Goal: Transaction & Acquisition: Purchase product/service

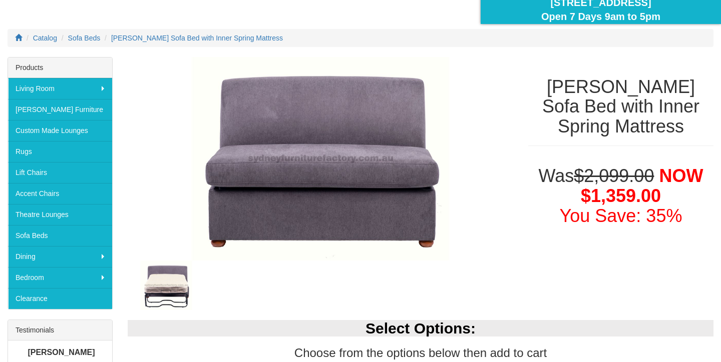
scroll to position [109, 0]
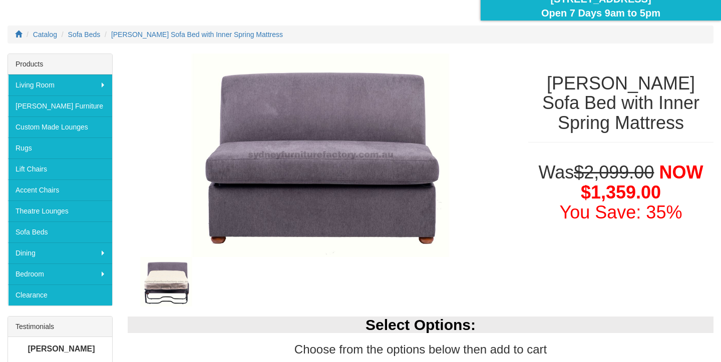
click at [167, 284] on img at bounding box center [166, 281] width 77 height 49
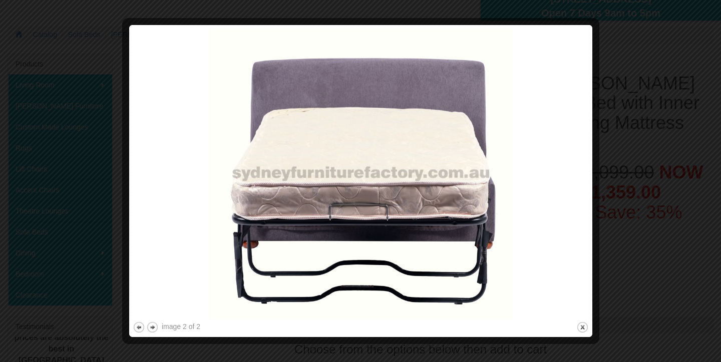
click at [167, 284] on img at bounding box center [361, 174] width 456 height 291
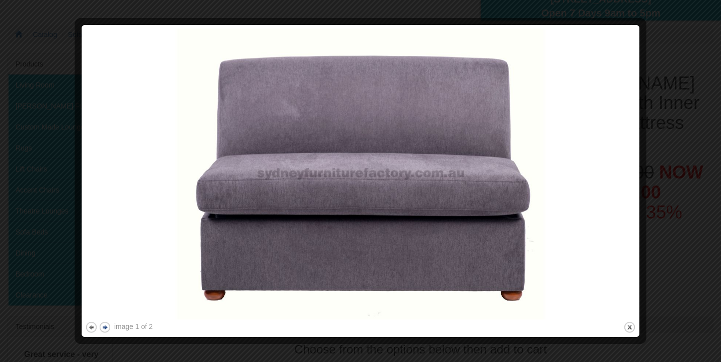
click at [104, 328] on button "next" at bounding box center [105, 327] width 13 height 13
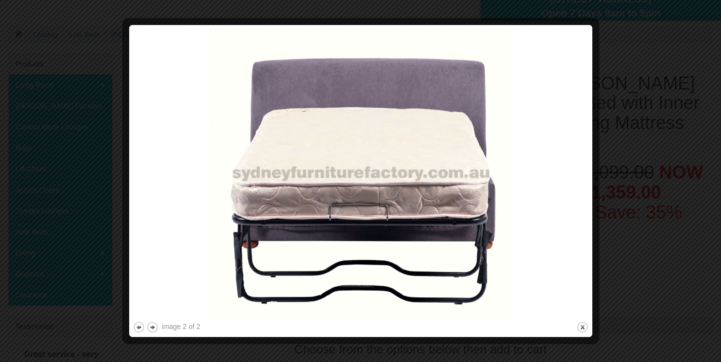
click at [576, 12] on div at bounding box center [360, 181] width 721 height 362
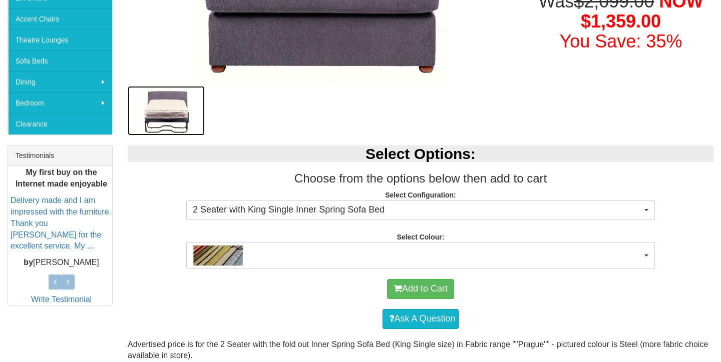
scroll to position [282, 0]
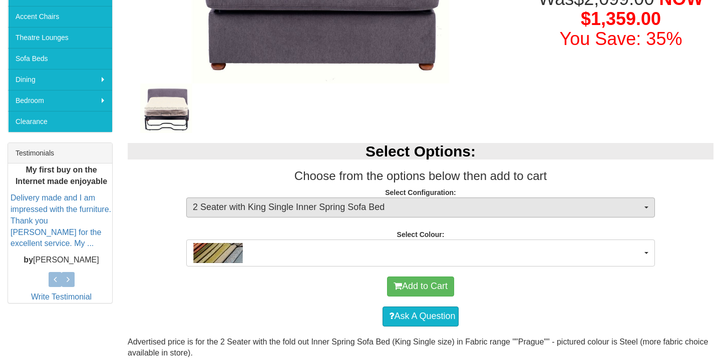
click at [442, 209] on span "2 Seater with King Single Inner Spring Sofa Bed" at bounding box center [417, 207] width 449 height 13
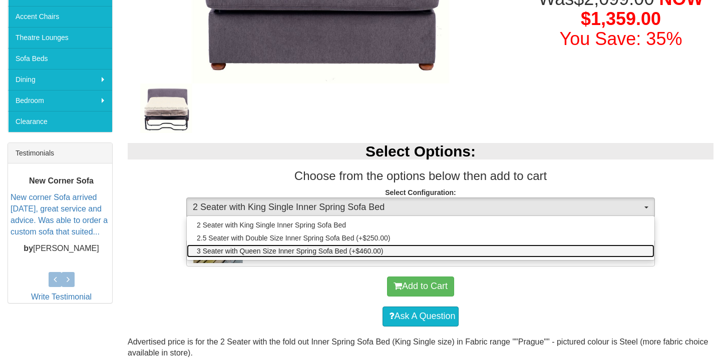
click at [344, 249] on span "3 Seater with Queen Size Inner Spring Sofa Bed (+$460.00)" at bounding box center [290, 251] width 186 height 10
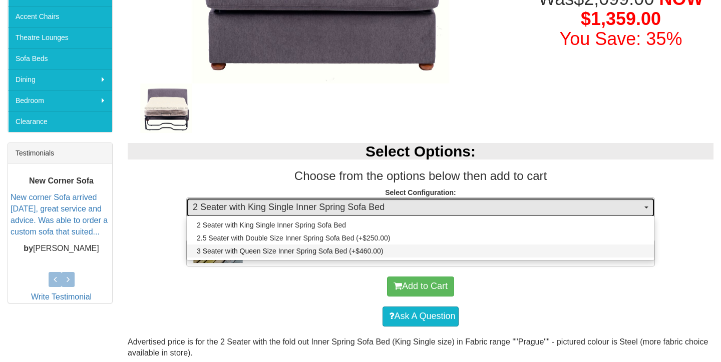
select select "440"
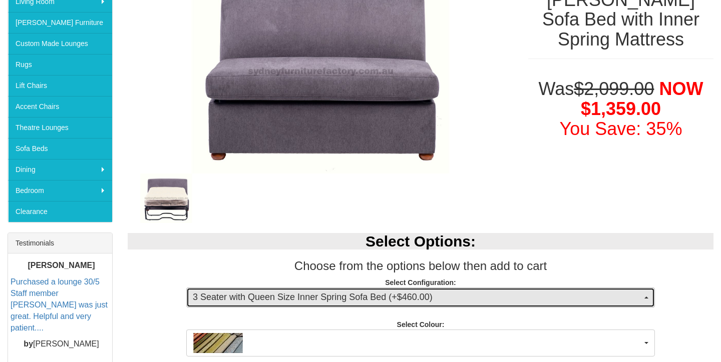
scroll to position [174, 0]
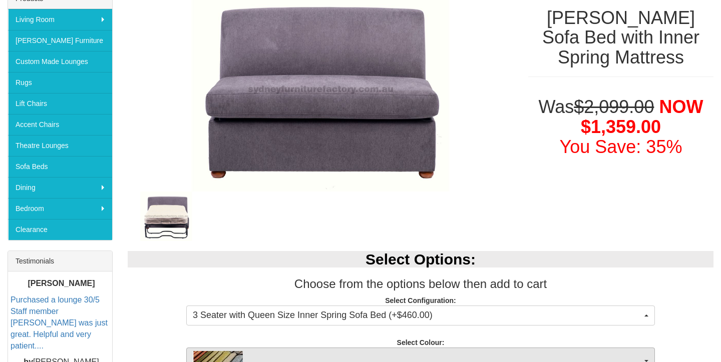
click at [330, 353] on span "button" at bounding box center [417, 361] width 449 height 20
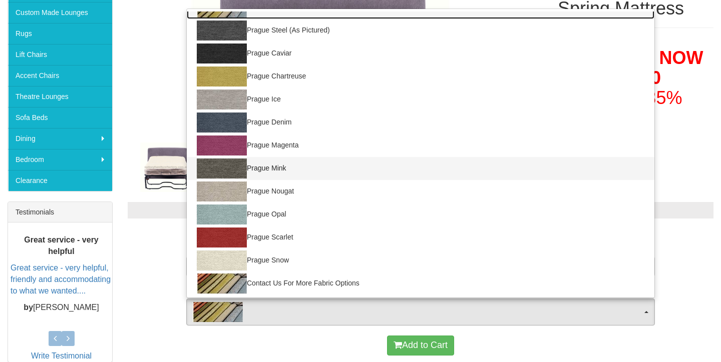
scroll to position [16, 0]
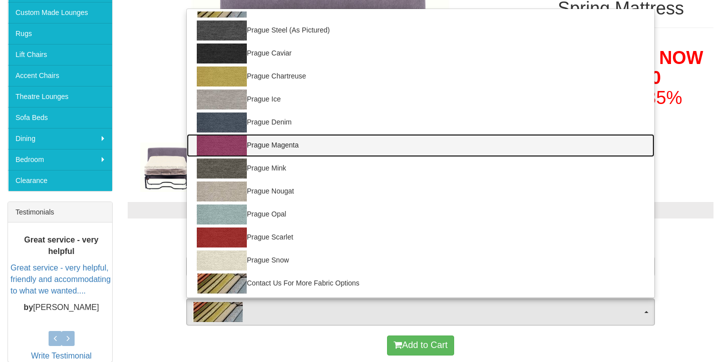
click at [285, 138] on link "Prague Magenta" at bounding box center [421, 145] width 468 height 23
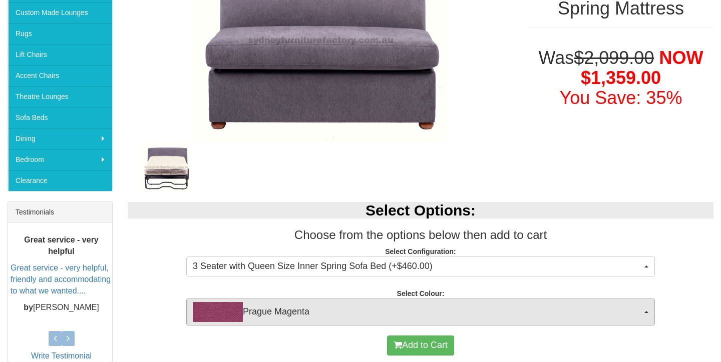
click at [275, 313] on span "Prague Magenta" at bounding box center [417, 312] width 449 height 20
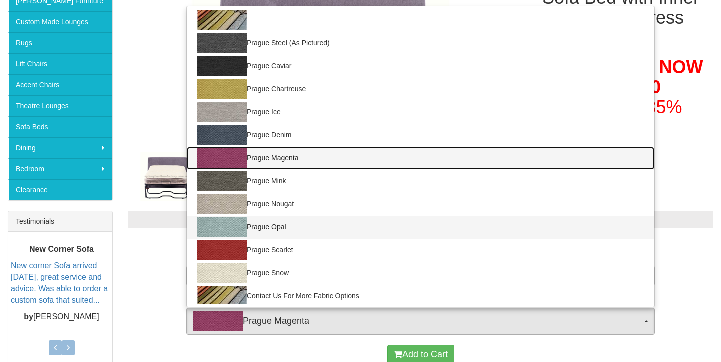
scroll to position [211, 0]
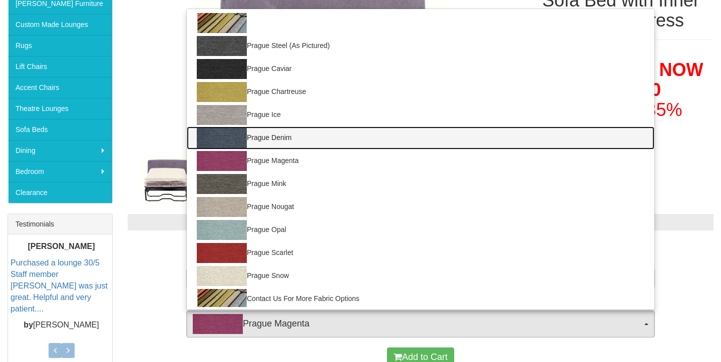
click at [273, 138] on link "Prague Denim" at bounding box center [421, 138] width 468 height 23
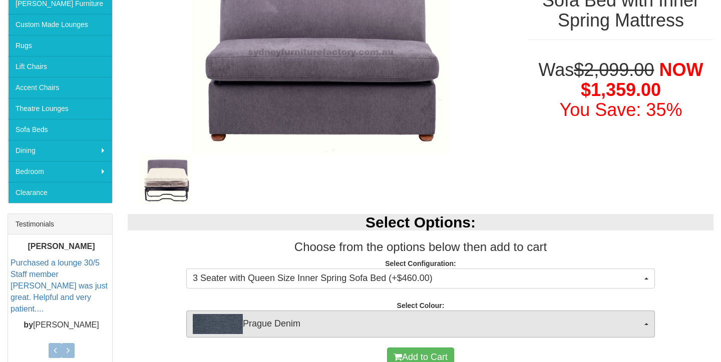
click at [256, 333] on span "Prague Denim" at bounding box center [417, 324] width 449 height 20
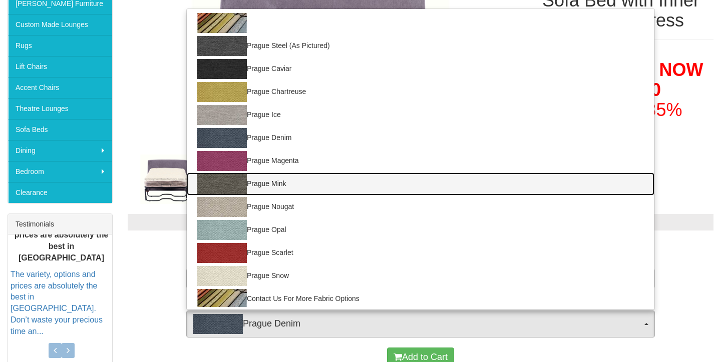
click at [278, 188] on link "Prague Mink" at bounding box center [421, 184] width 468 height 23
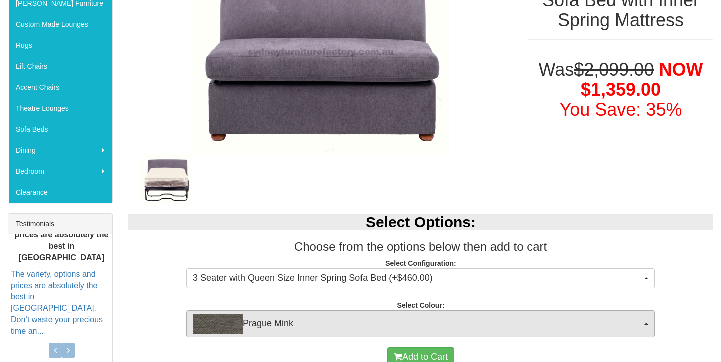
click at [272, 323] on span "Prague Mink" at bounding box center [417, 324] width 449 height 20
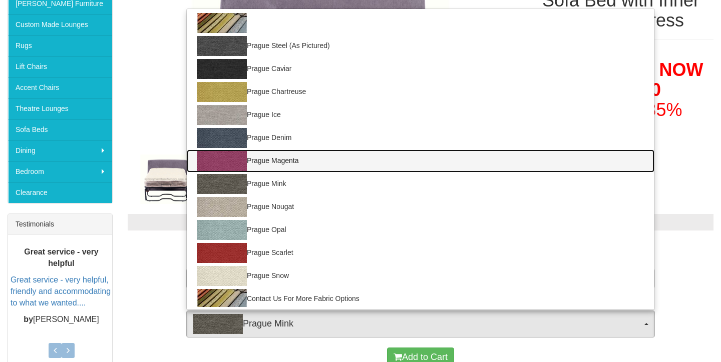
click at [283, 163] on link "Prague Magenta" at bounding box center [421, 161] width 468 height 23
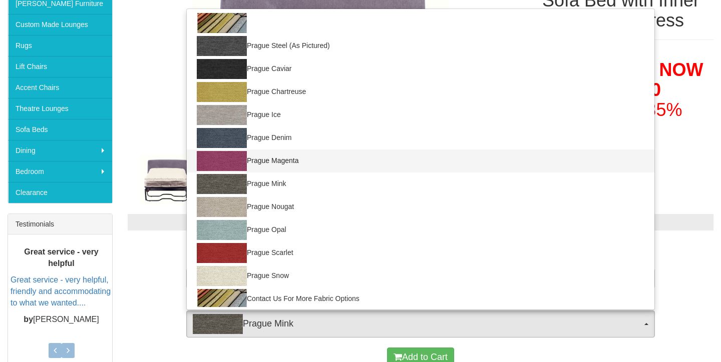
select select "690"
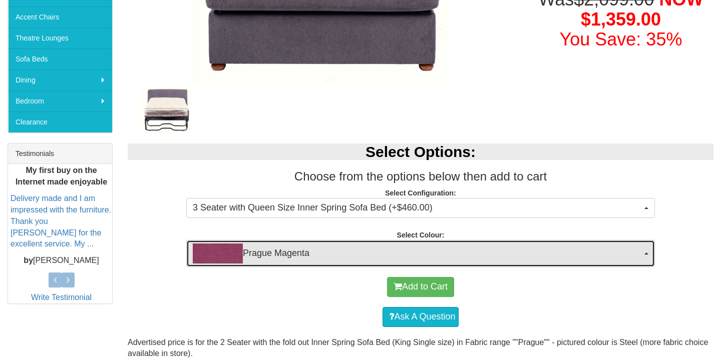
scroll to position [283, 0]
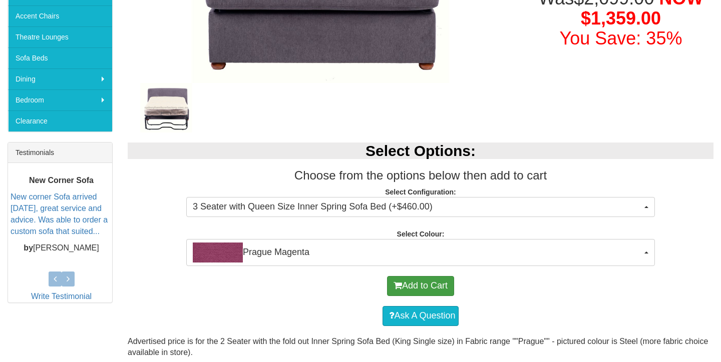
click at [410, 284] on button "Add to Cart" at bounding box center [420, 286] width 67 height 20
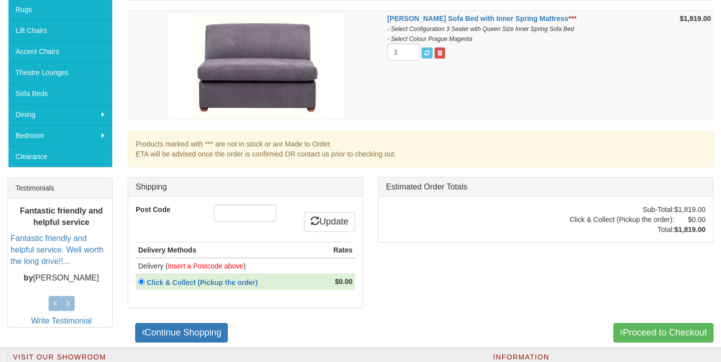
scroll to position [253, 0]
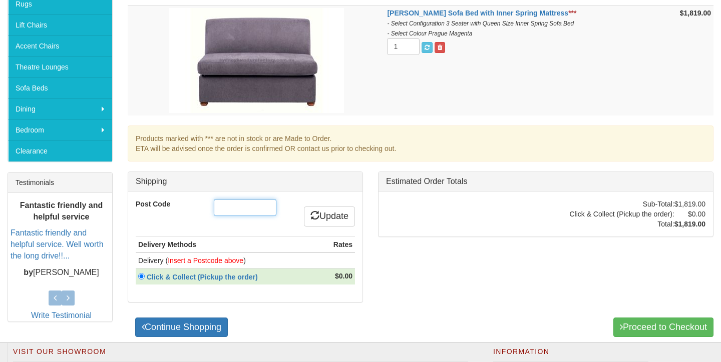
click at [257, 203] on input "Post Code" at bounding box center [245, 207] width 63 height 17
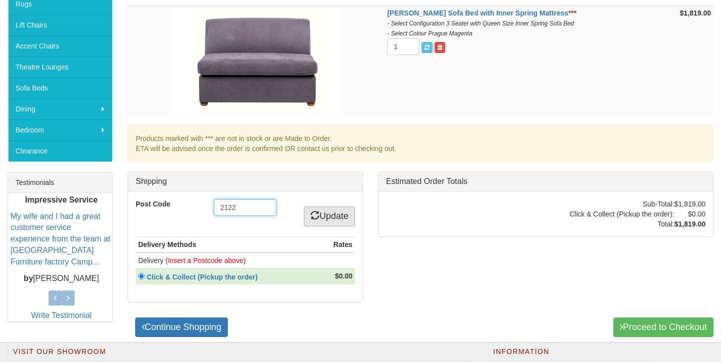
type input "2122"
click at [326, 211] on link "Update" at bounding box center [329, 217] width 51 height 20
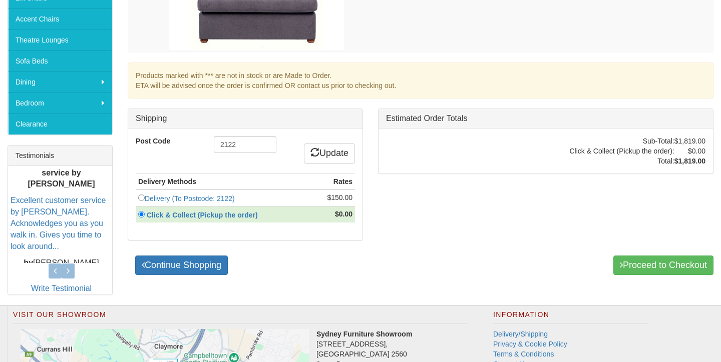
scroll to position [280, 0]
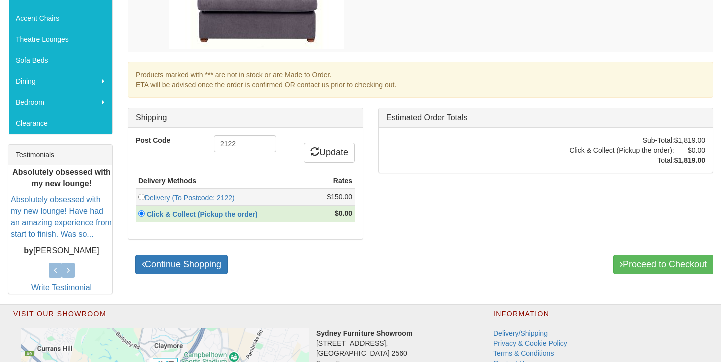
click at [141, 196] on input "radio" at bounding box center [141, 197] width 7 height 7
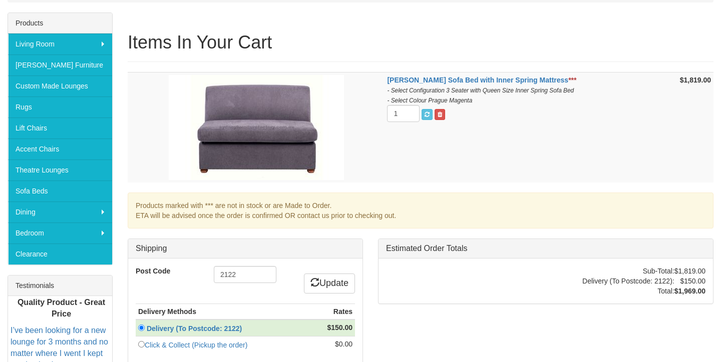
scroll to position [150, 0]
click at [270, 125] on img at bounding box center [256, 127] width 175 height 105
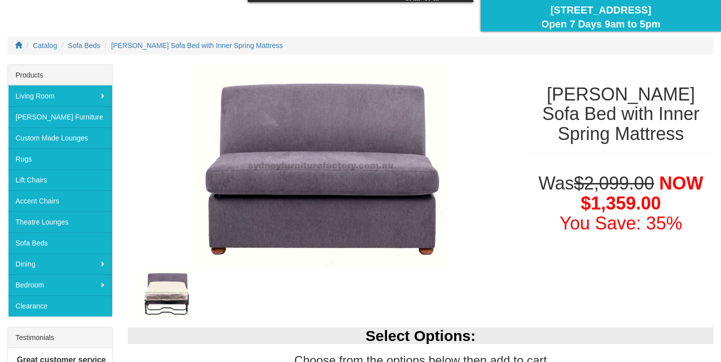
scroll to position [101, 0]
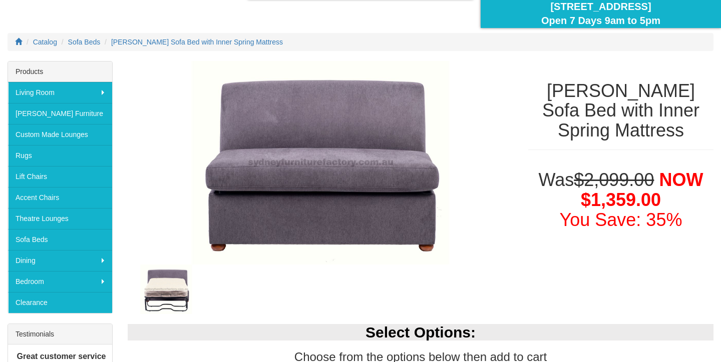
click at [174, 300] on img at bounding box center [166, 289] width 77 height 49
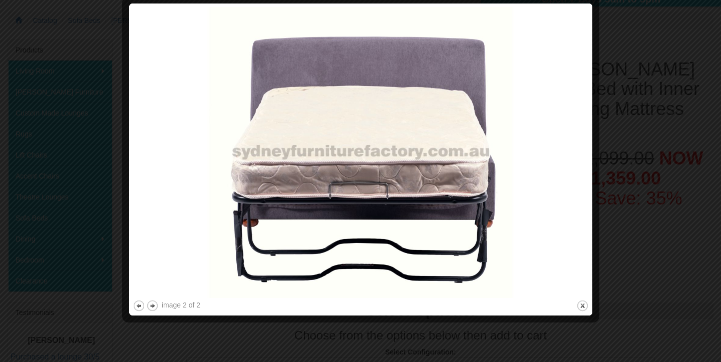
scroll to position [122, 0]
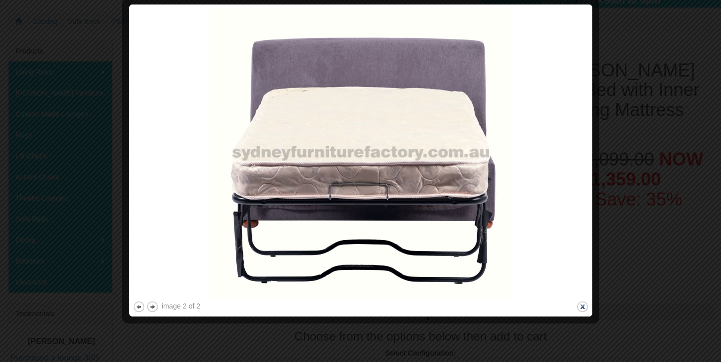
click at [581, 306] on button "close" at bounding box center [582, 307] width 13 height 13
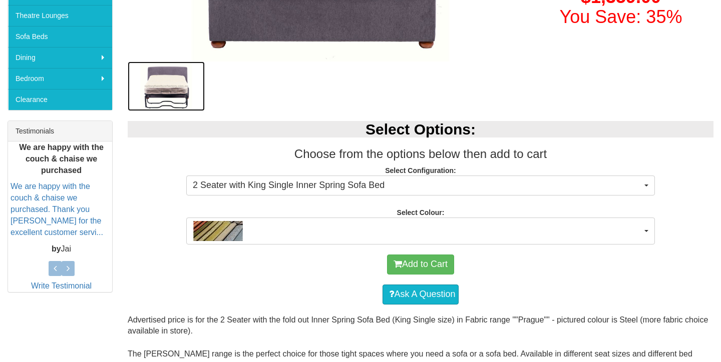
scroll to position [305, 0]
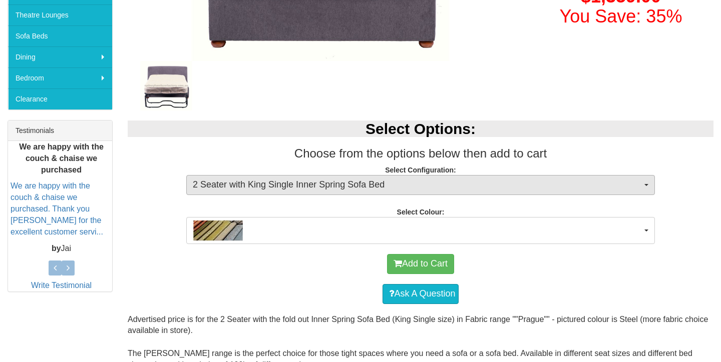
click at [481, 179] on span "2 Seater with King Single Inner Spring Sofa Bed" at bounding box center [417, 185] width 449 height 13
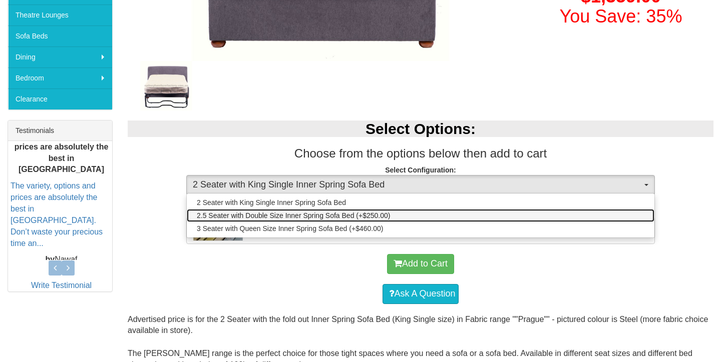
click at [324, 215] on span "2.5 Seater with Double Size Inner Spring Sofa Bed (+$250.00)" at bounding box center [293, 216] width 193 height 10
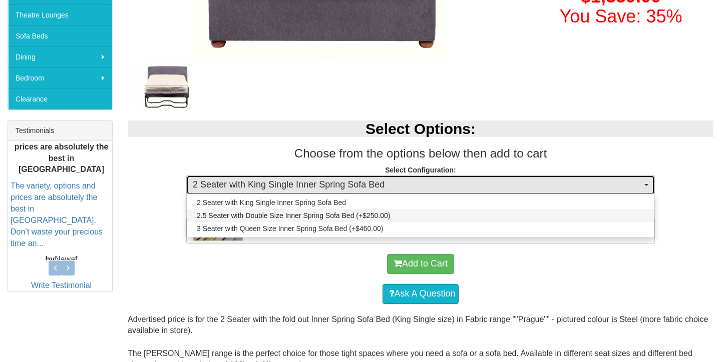
select select "438"
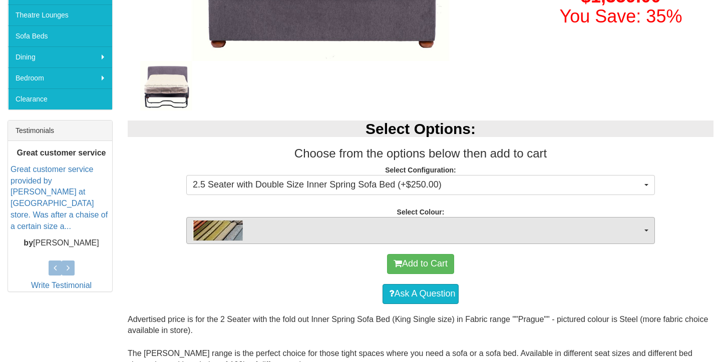
click at [373, 225] on span "button" at bounding box center [417, 231] width 449 height 20
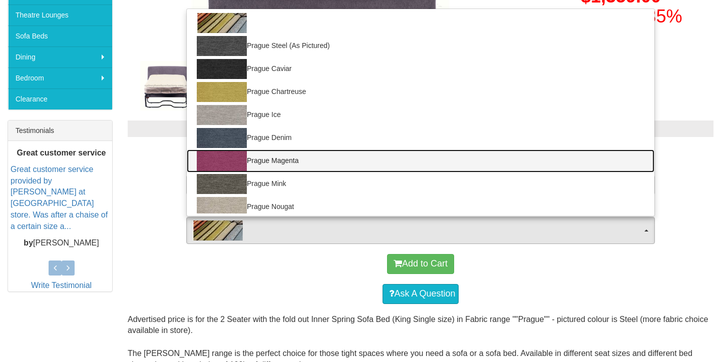
click at [354, 166] on link "Prague Magenta" at bounding box center [421, 161] width 468 height 23
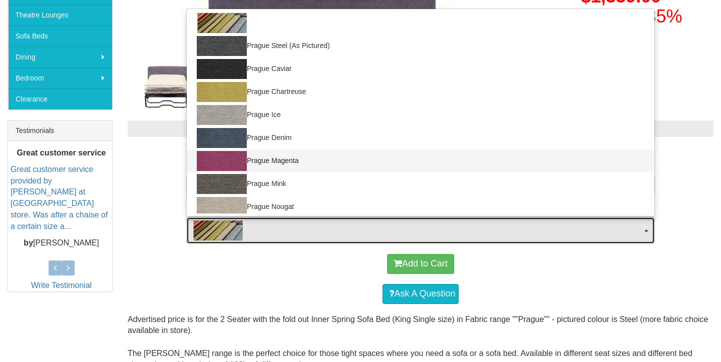
select select "690"
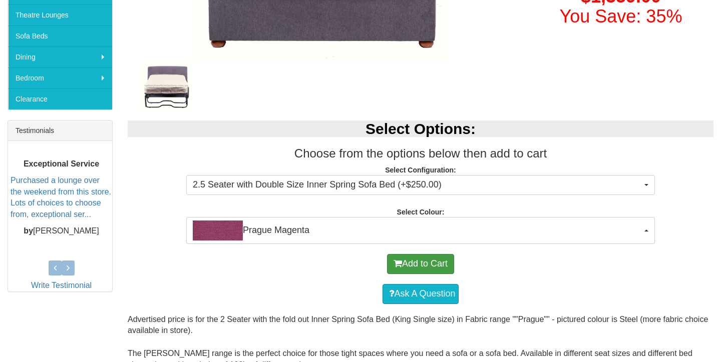
click at [406, 262] on button "Add to Cart" at bounding box center [420, 264] width 67 height 20
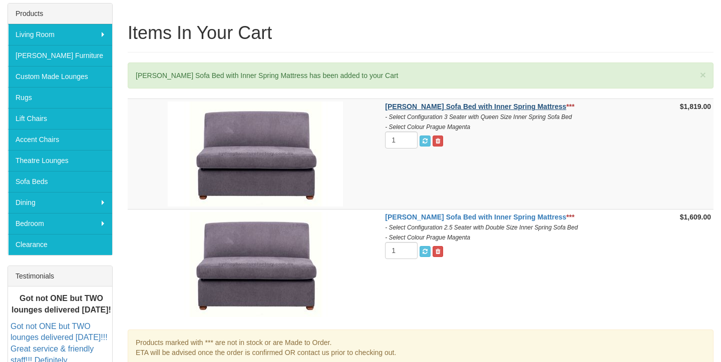
scroll to position [161, 0]
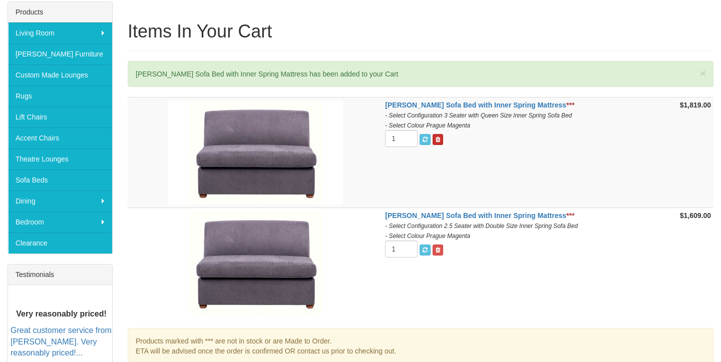
click at [437, 137] on span at bounding box center [437, 140] width 5 height 6
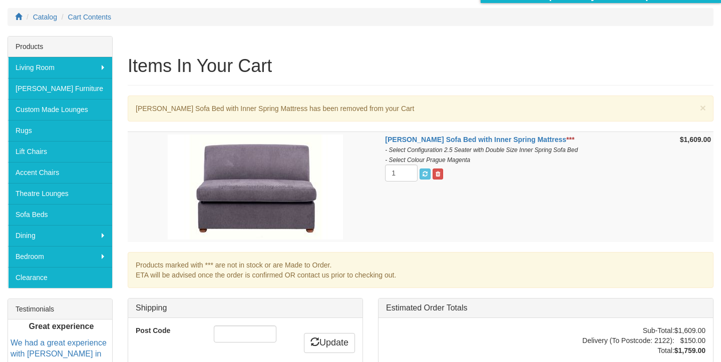
scroll to position [115, 0]
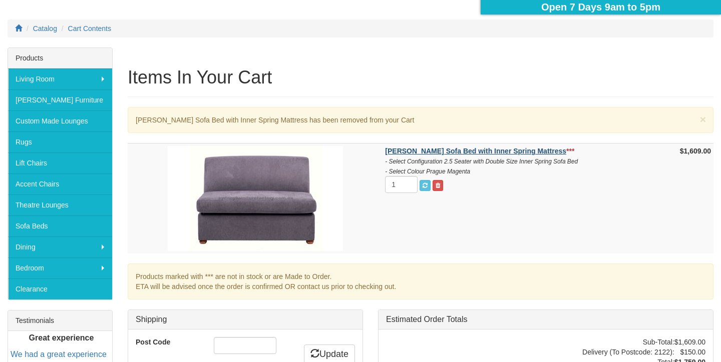
click at [400, 151] on strong "[PERSON_NAME] Sofa Bed with Inner Spring Mattress" at bounding box center [475, 151] width 181 height 8
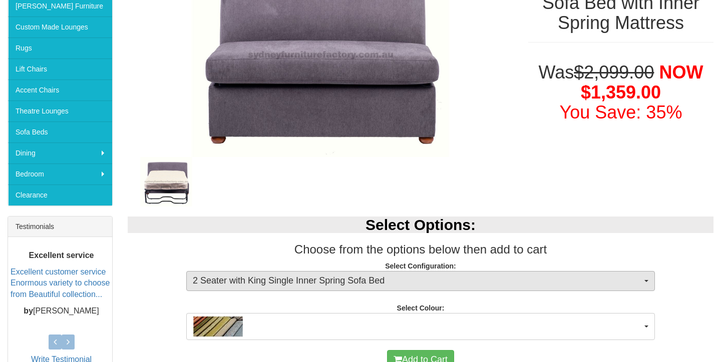
scroll to position [212, 0]
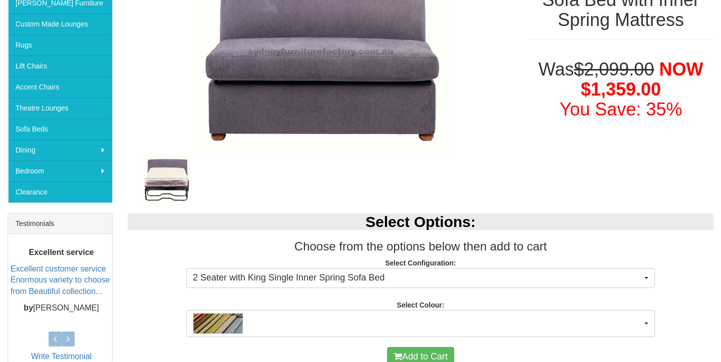
click at [397, 290] on div "Select Options: Choose from the options below then add to cart Select Configura…" at bounding box center [420, 271] width 601 height 134
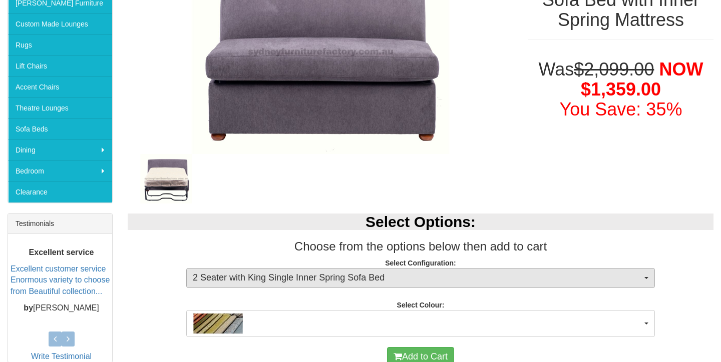
click at [397, 283] on button "2 Seater with King Single Inner Spring Sofa Bed" at bounding box center [420, 278] width 469 height 20
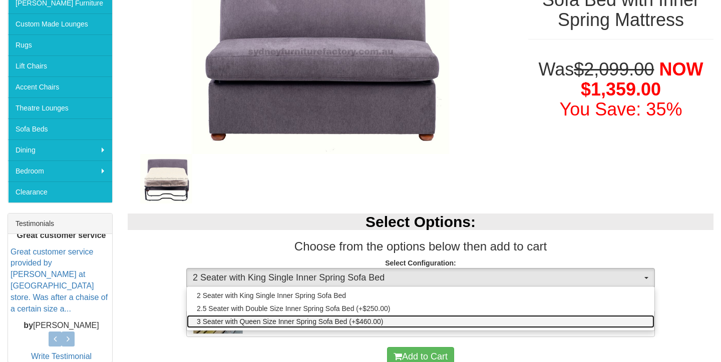
click at [348, 321] on span "3 Seater with Queen Size Inner Spring Sofa Bed (+$460.00)" at bounding box center [290, 322] width 186 height 10
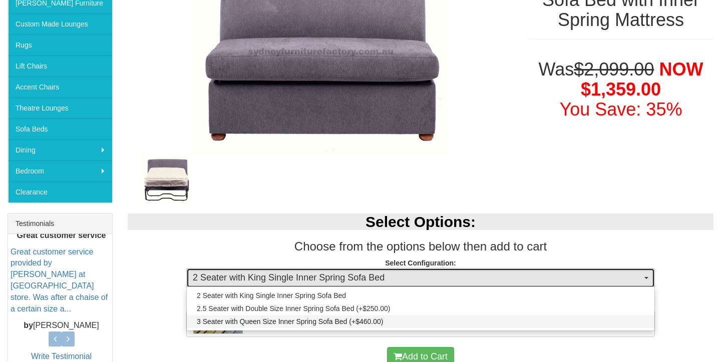
select select "440"
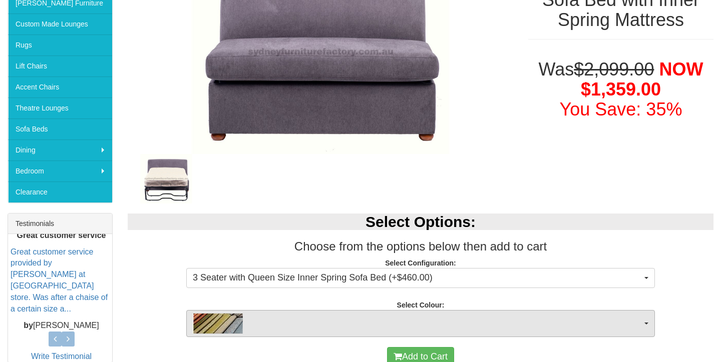
click at [348, 321] on span "button" at bounding box center [417, 324] width 449 height 20
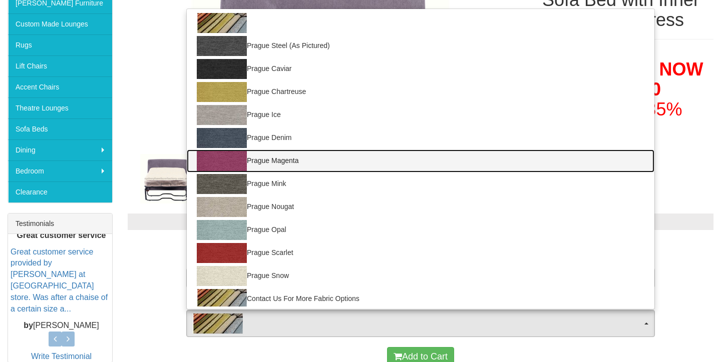
click at [327, 158] on link "Prague Magenta" at bounding box center [421, 161] width 468 height 23
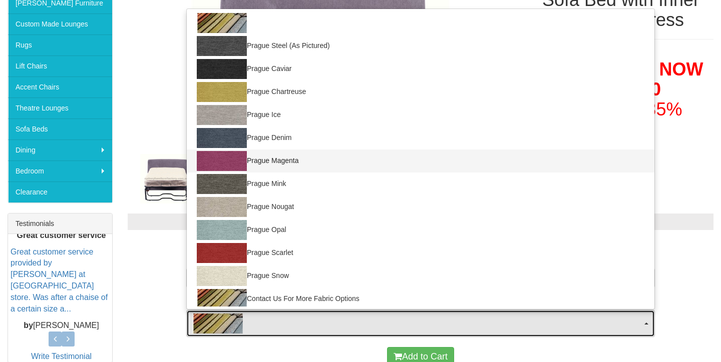
select select "690"
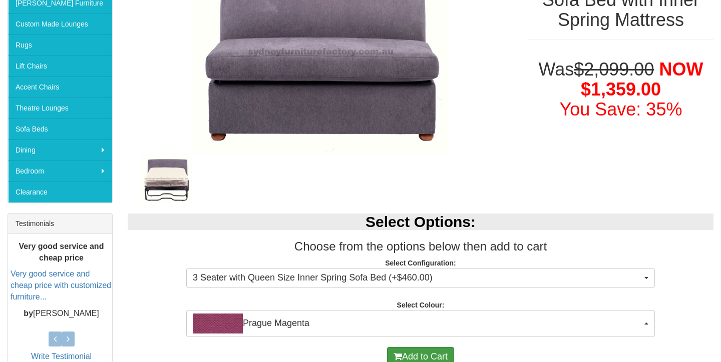
click at [412, 354] on button "Add to Cart" at bounding box center [420, 357] width 67 height 20
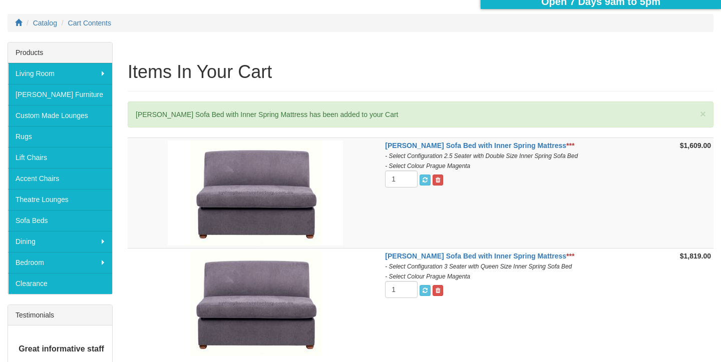
scroll to position [121, 0]
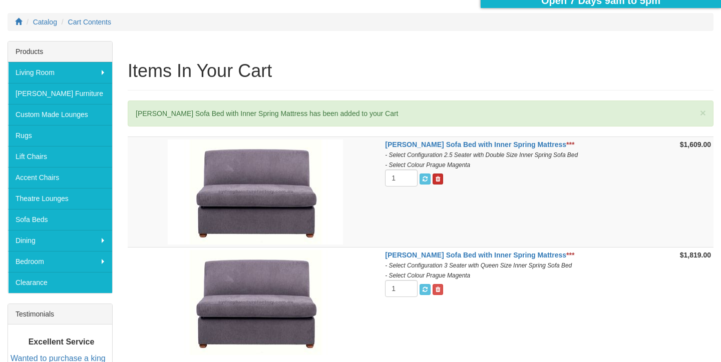
click at [438, 178] on span at bounding box center [437, 179] width 5 height 6
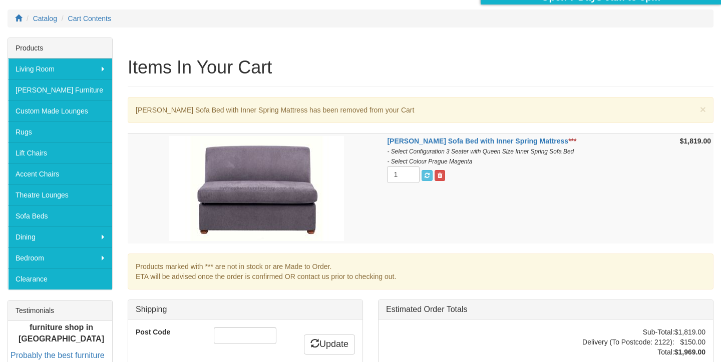
scroll to position [122, 0]
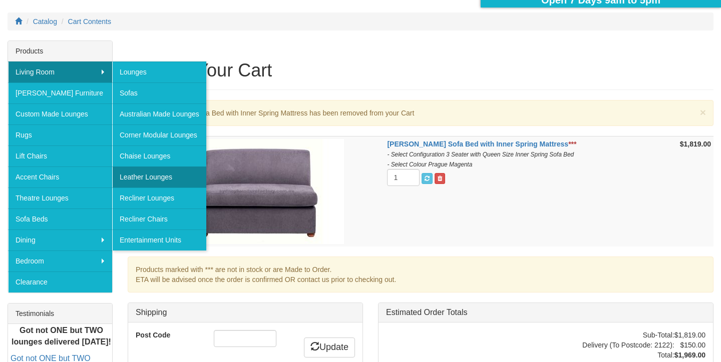
click at [180, 180] on link "Leather Lounges" at bounding box center [159, 177] width 94 height 21
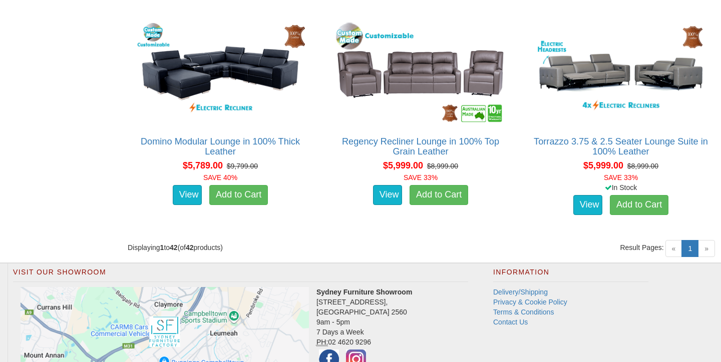
scroll to position [3447, 0]
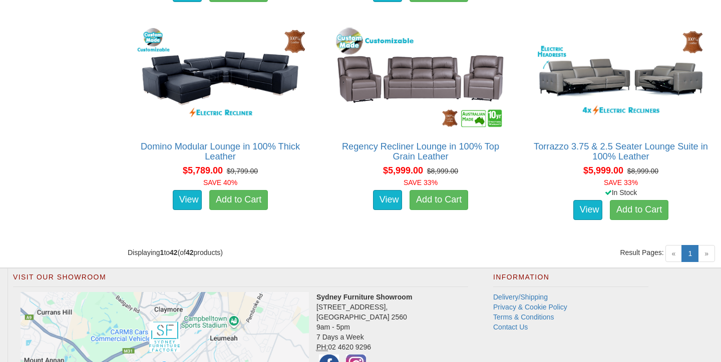
click at [706, 245] on span "»" at bounding box center [706, 253] width 17 height 17
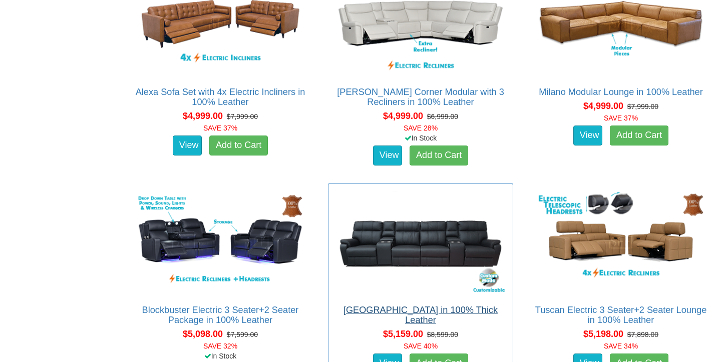
scroll to position [2622, 0]
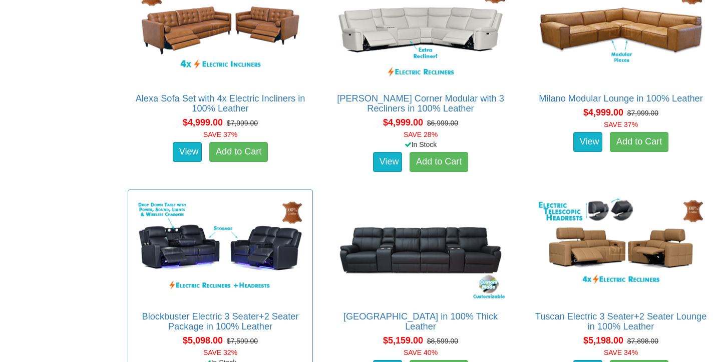
click at [256, 257] on img at bounding box center [220, 248] width 174 height 107
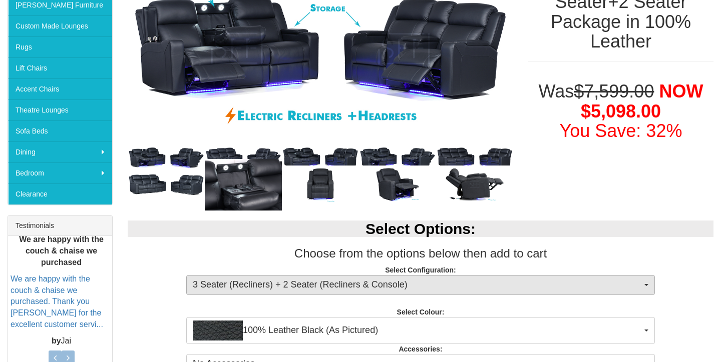
scroll to position [215, 0]
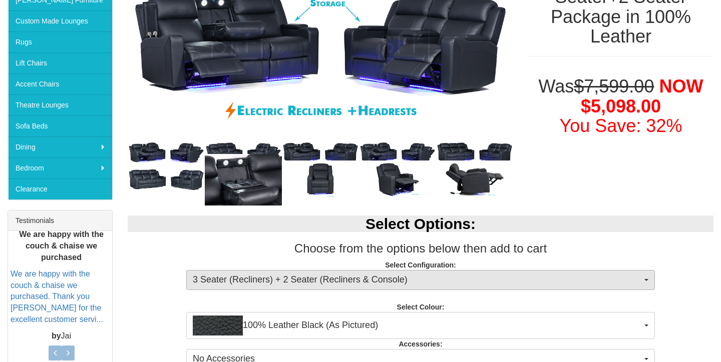
click at [281, 279] on span "3 Seater (Recliners) + 2 Seater (Recliners & Console)" at bounding box center [417, 280] width 449 height 13
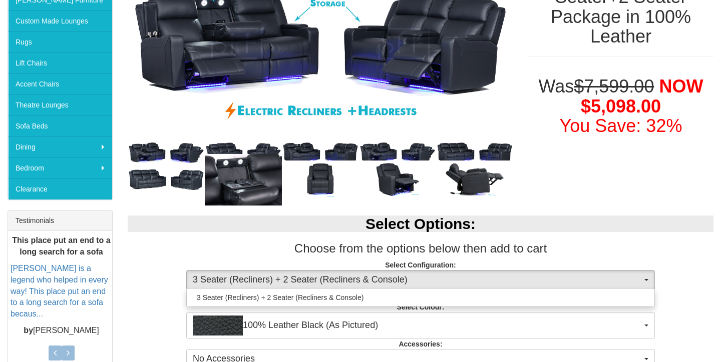
click at [296, 272] on button "3 Seater (Recliners) + 2 Seater (Recliners & Console)" at bounding box center [420, 280] width 469 height 20
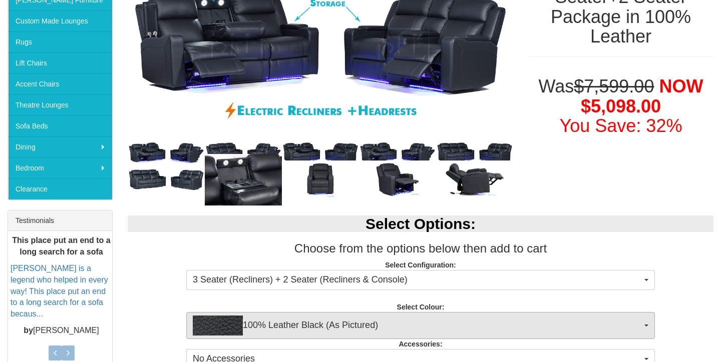
click at [281, 325] on span "100% Leather Black (As Pictured)" at bounding box center [417, 326] width 449 height 20
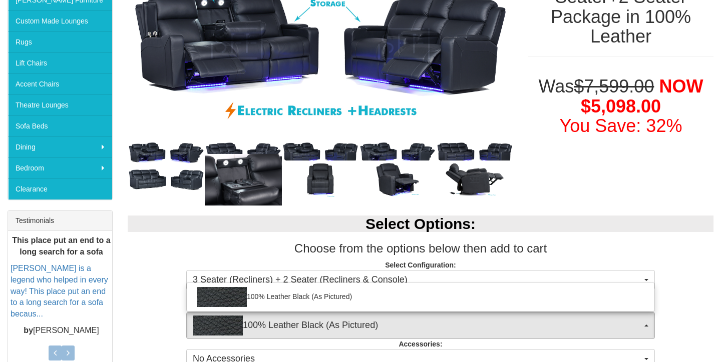
click at [281, 325] on span "100% Leather Black (As Pictured)" at bounding box center [417, 326] width 449 height 20
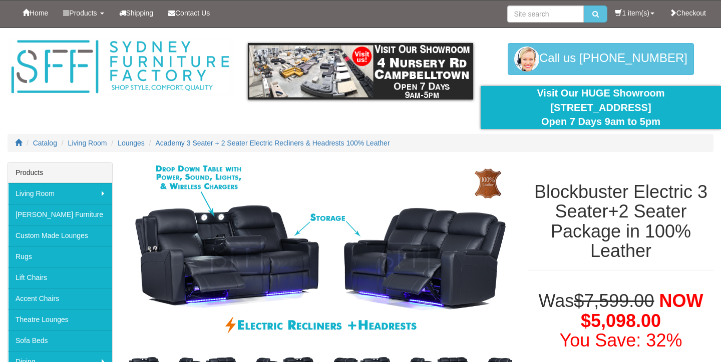
scroll to position [0, 0]
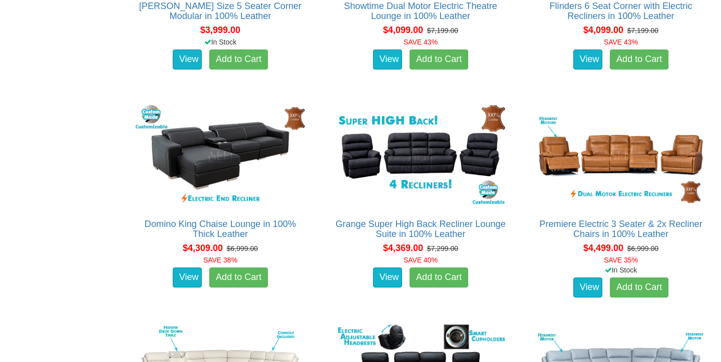
scroll to position [1612, 0]
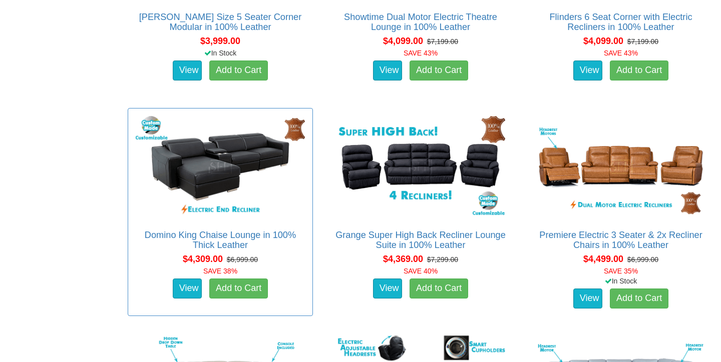
click at [210, 154] on img at bounding box center [220, 167] width 174 height 107
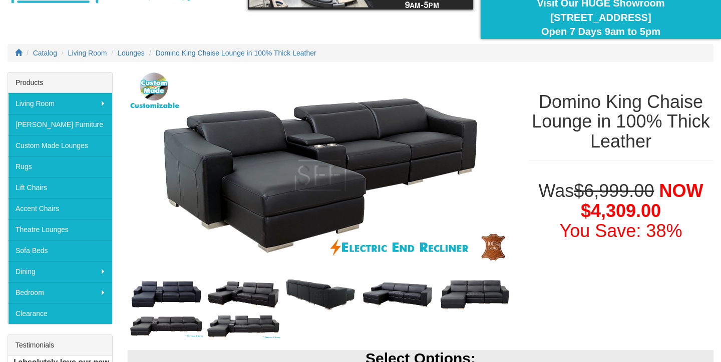
scroll to position [91, 0]
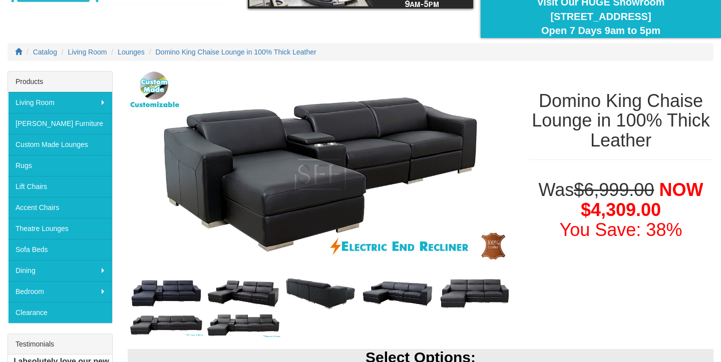
click at [259, 292] on img at bounding box center [243, 294] width 77 height 34
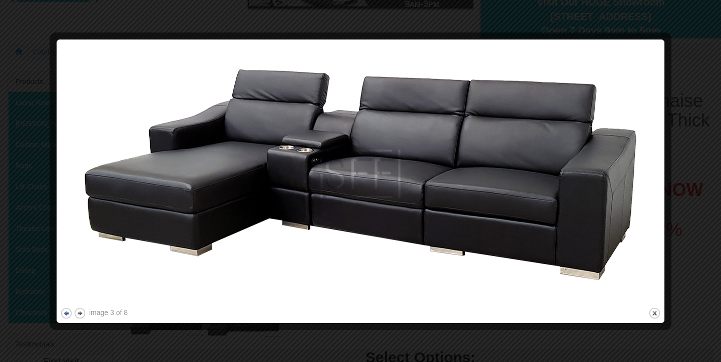
click at [61, 311] on button "previous" at bounding box center [66, 313] width 13 height 13
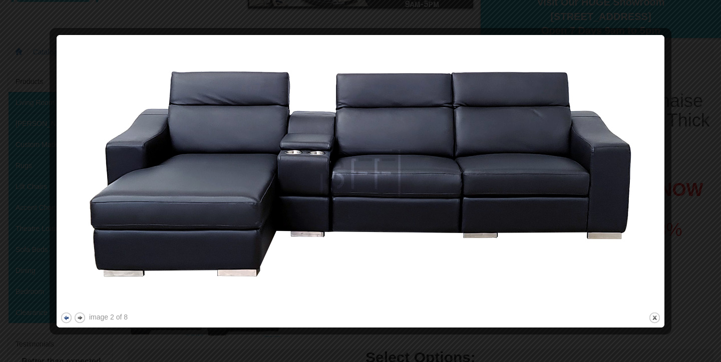
click at [61, 311] on div "image 2 of 8 previous next close" at bounding box center [360, 182] width 601 height 286
click at [65, 315] on button "previous" at bounding box center [66, 318] width 13 height 13
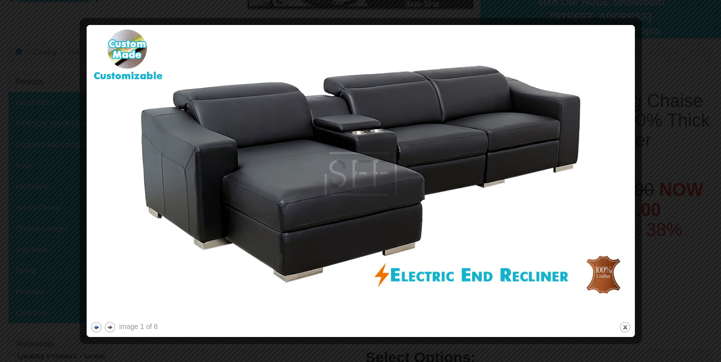
click at [95, 329] on button "previous" at bounding box center [96, 327] width 13 height 13
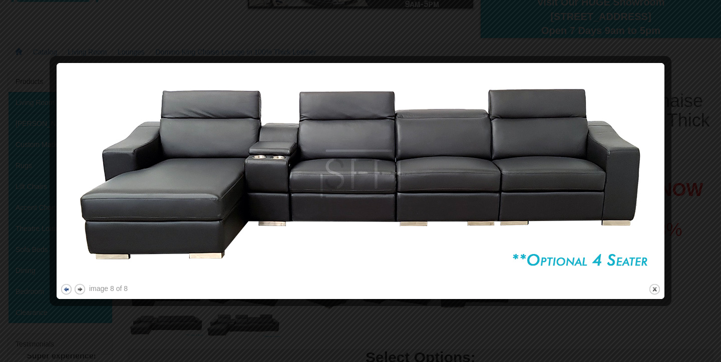
click at [64, 289] on button "previous" at bounding box center [66, 289] width 13 height 13
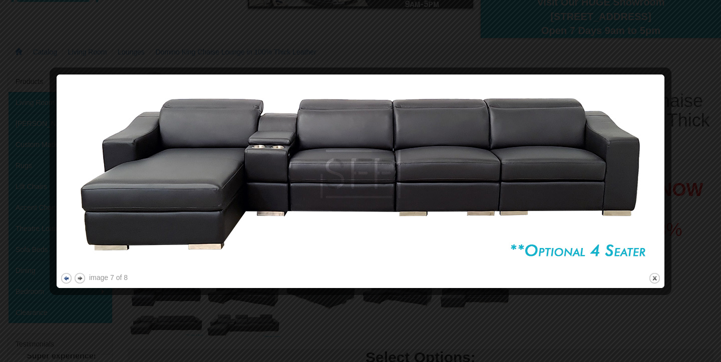
scroll to position [96, 0]
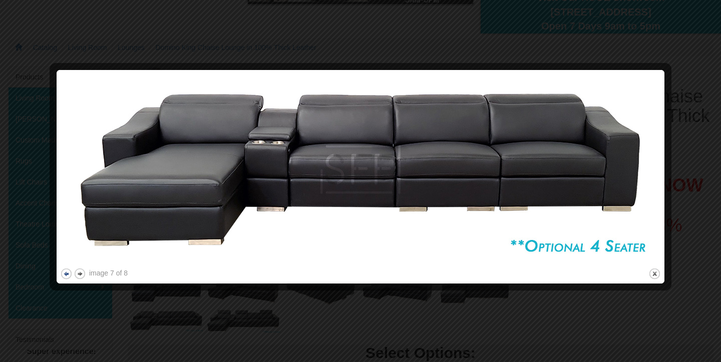
click at [62, 276] on button "previous" at bounding box center [66, 274] width 13 height 13
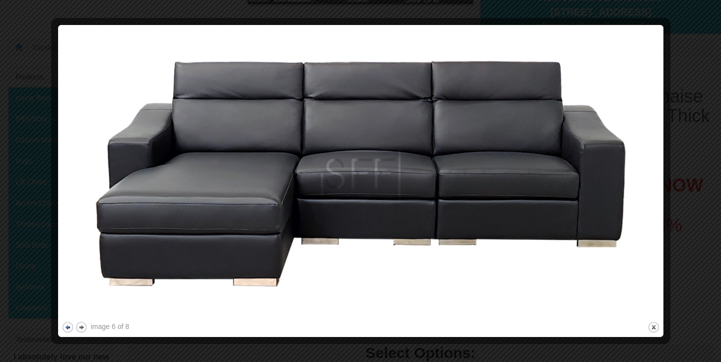
click at [70, 329] on button "previous" at bounding box center [68, 327] width 13 height 13
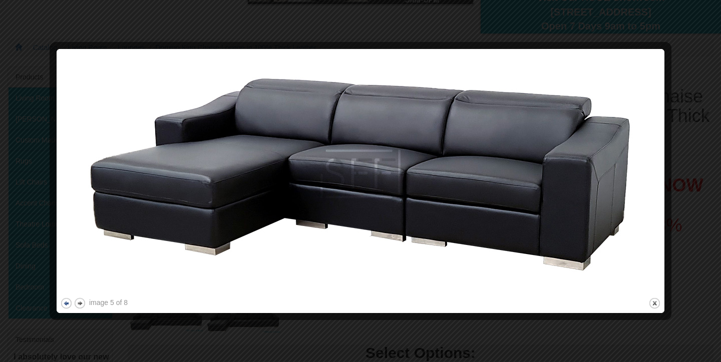
click at [64, 304] on button "previous" at bounding box center [66, 303] width 13 height 13
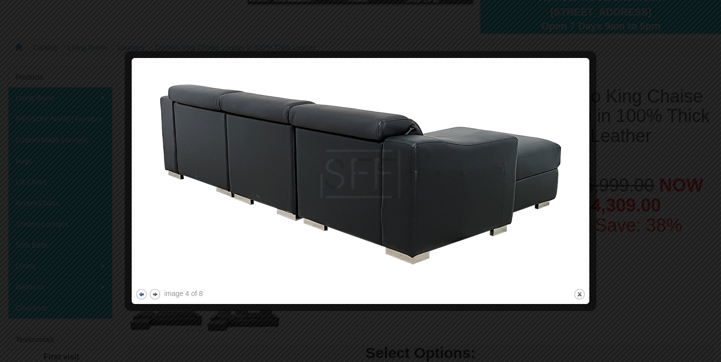
click at [143, 297] on button "previous" at bounding box center [141, 294] width 13 height 13
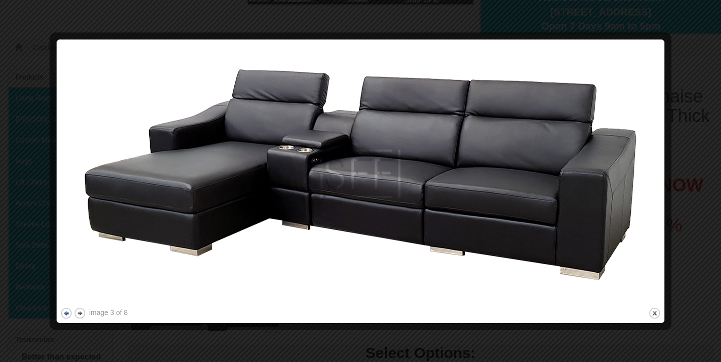
click at [66, 310] on button "previous" at bounding box center [66, 313] width 13 height 13
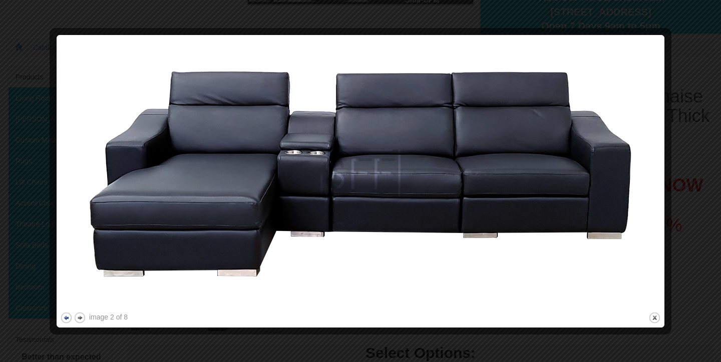
click at [66, 310] on img at bounding box center [360, 175] width 601 height 272
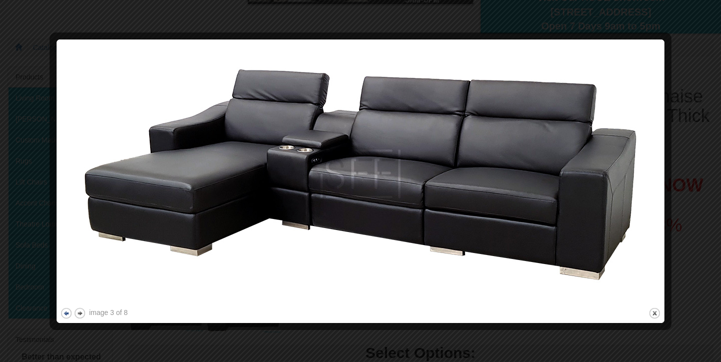
click at [66, 310] on button "previous" at bounding box center [66, 313] width 13 height 13
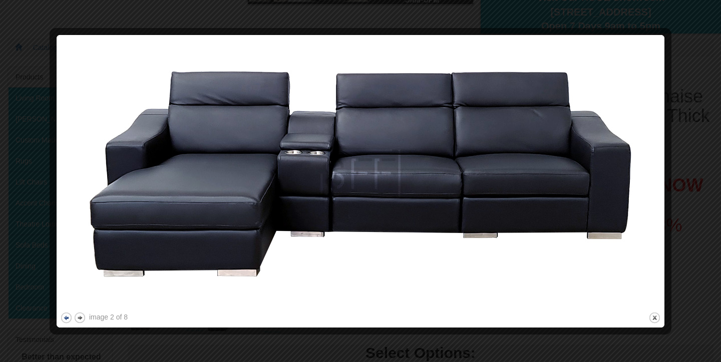
click at [66, 310] on img at bounding box center [360, 175] width 601 height 272
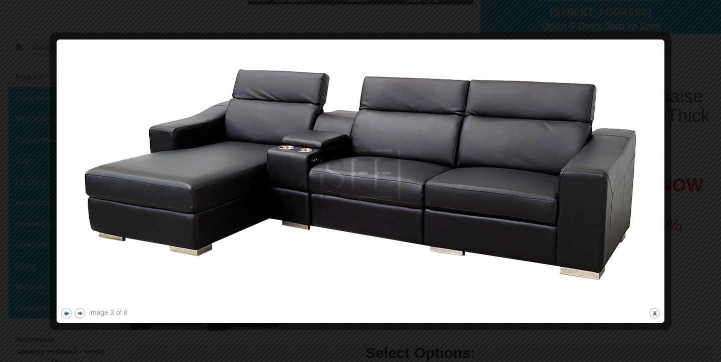
click at [66, 310] on button "previous" at bounding box center [66, 313] width 13 height 13
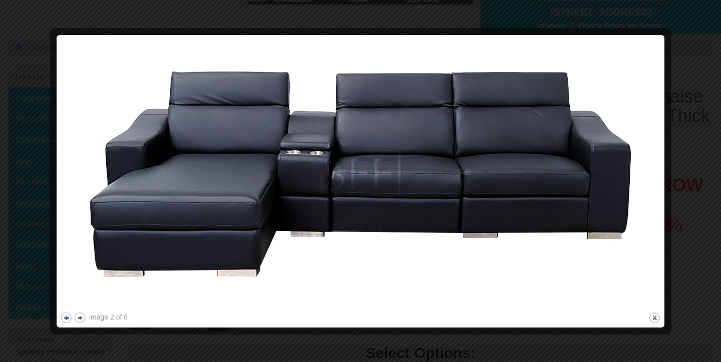
click at [66, 310] on img at bounding box center [360, 175] width 601 height 272
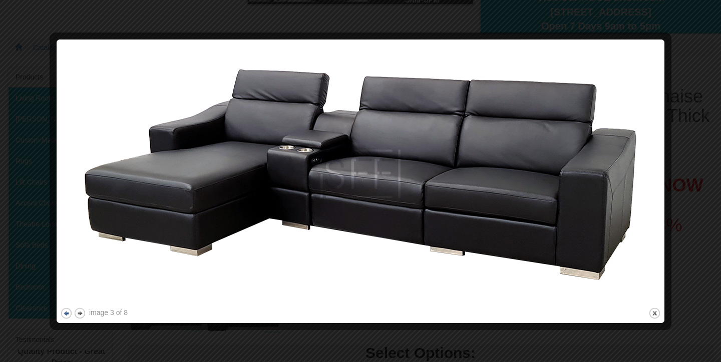
click at [66, 310] on button "previous" at bounding box center [66, 313] width 13 height 13
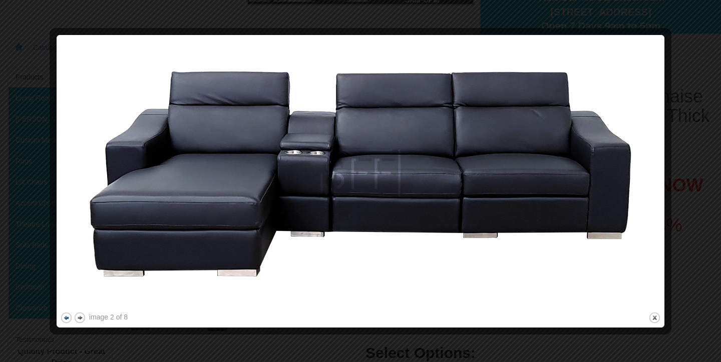
click at [66, 310] on img at bounding box center [360, 175] width 601 height 272
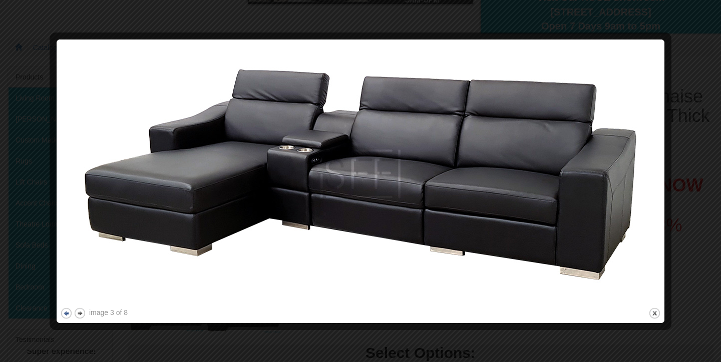
click at [66, 310] on button "previous" at bounding box center [66, 313] width 13 height 13
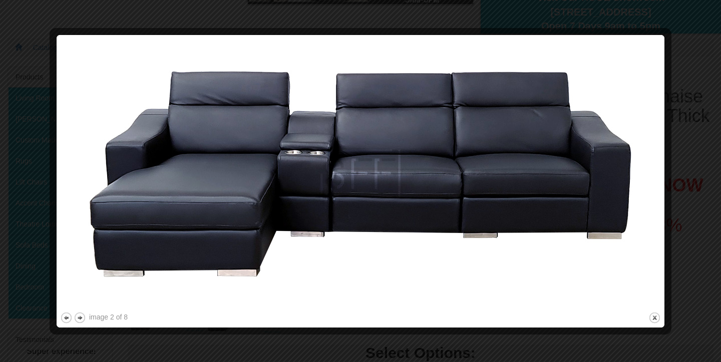
click at [680, 11] on div at bounding box center [360, 181] width 721 height 362
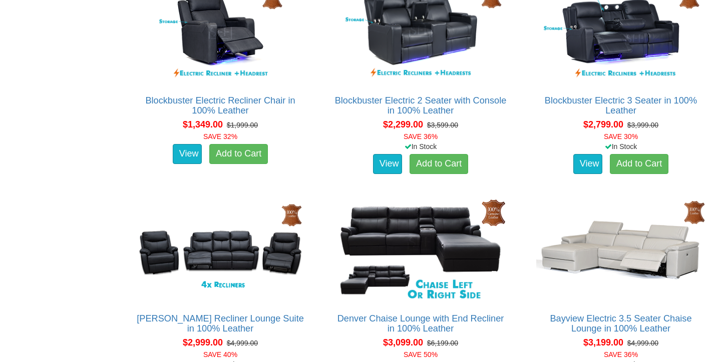
scroll to position [652, 0]
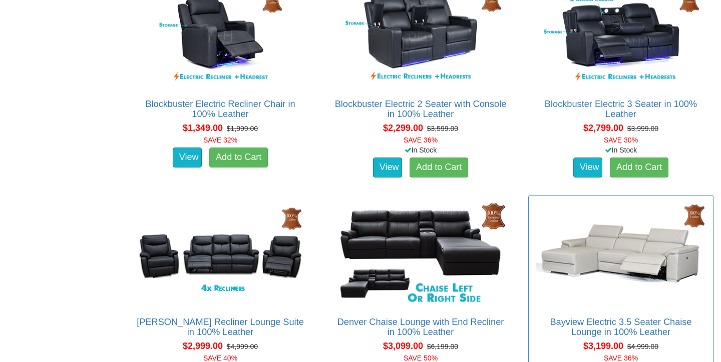
click at [643, 250] on img at bounding box center [621, 254] width 174 height 107
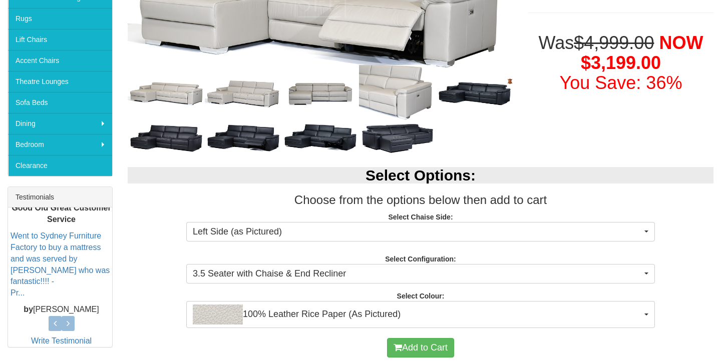
scroll to position [239, 0]
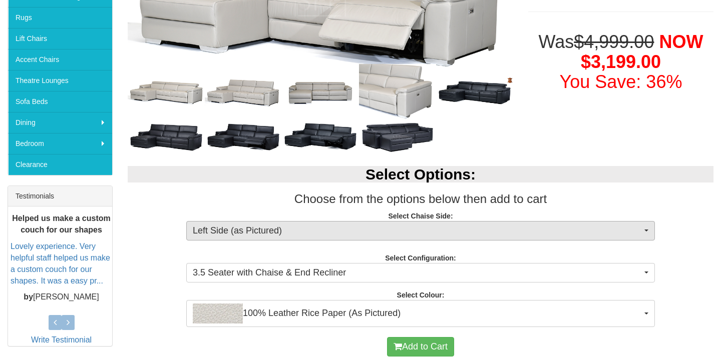
click at [457, 229] on span "Left Side (as Pictured)" at bounding box center [417, 231] width 449 height 13
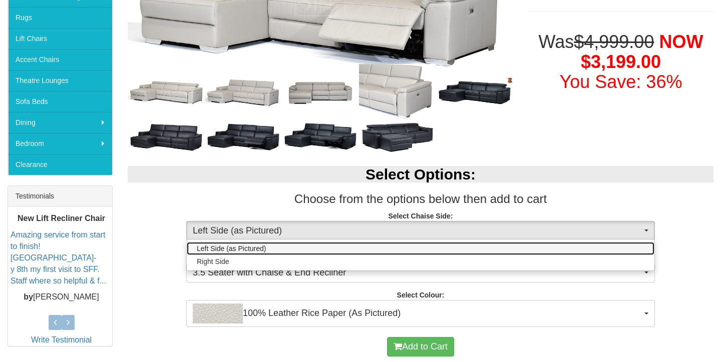
click at [457, 249] on link "Left Side (as Pictured)" at bounding box center [421, 248] width 468 height 13
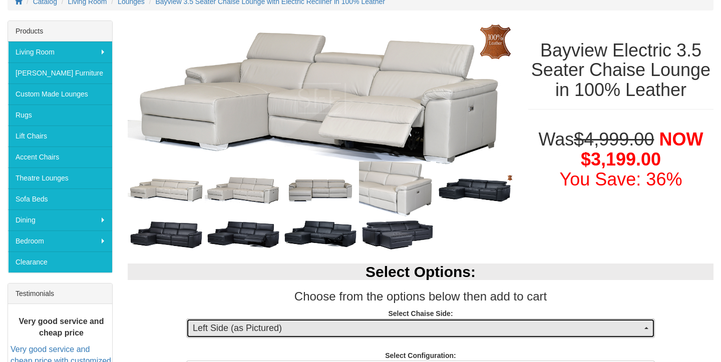
scroll to position [133, 0]
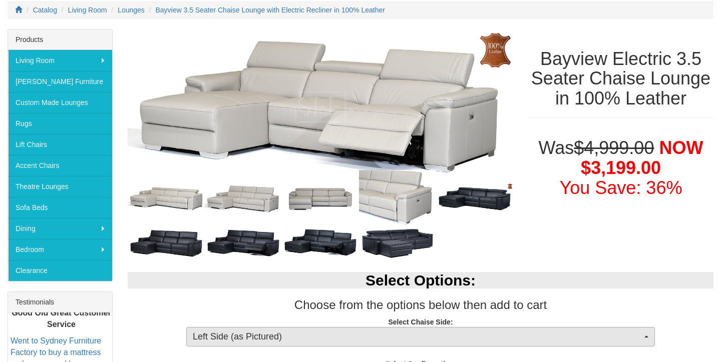
click at [468, 333] on span "Left Side (as Pictured)" at bounding box center [417, 337] width 449 height 13
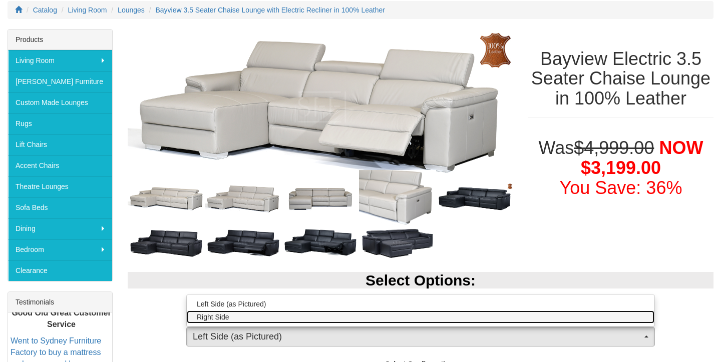
click at [416, 314] on link "Right Side" at bounding box center [421, 317] width 468 height 13
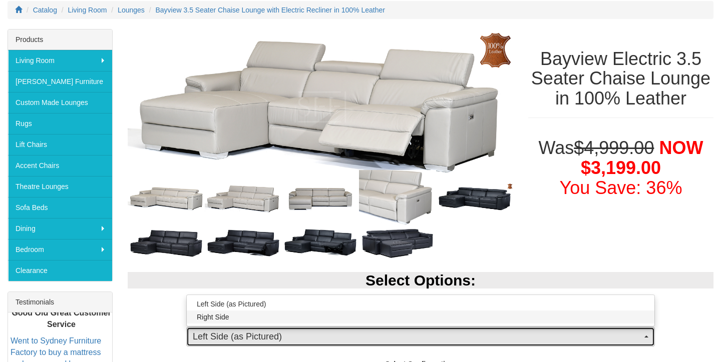
select select "266"
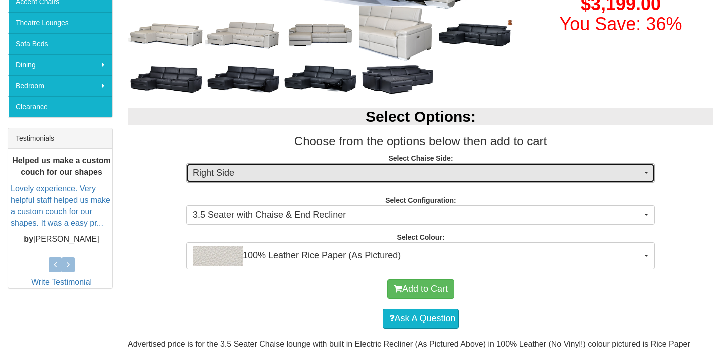
scroll to position [297, 0]
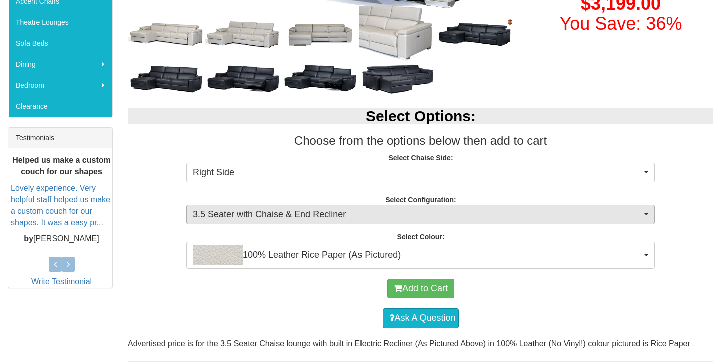
click at [458, 211] on span "3.5 Seater with Chaise & End Recliner" at bounding box center [417, 215] width 449 height 13
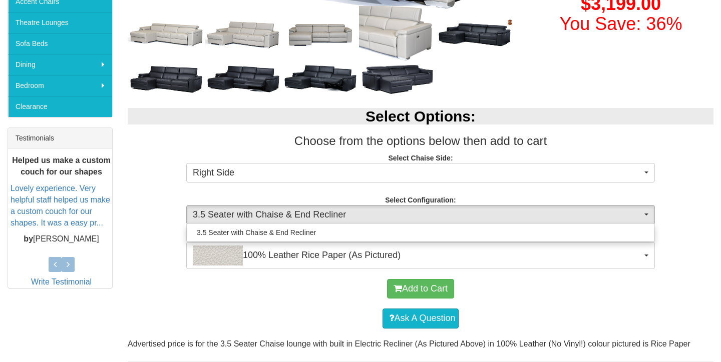
click at [452, 224] on div "3.5 Seater with Chaise & End Recliner" at bounding box center [420, 232] width 469 height 19
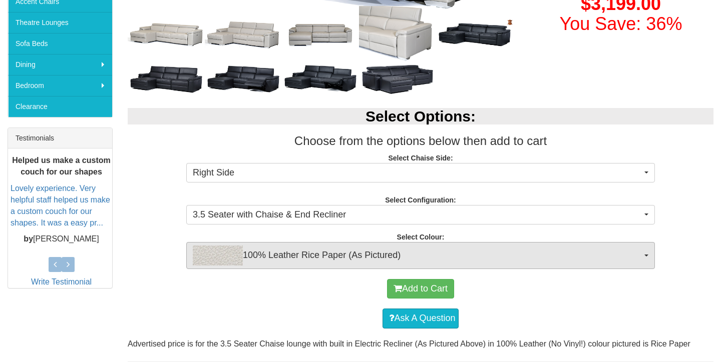
click at [452, 258] on span "100% Leather Rice Paper (As Pictured)" at bounding box center [417, 256] width 449 height 20
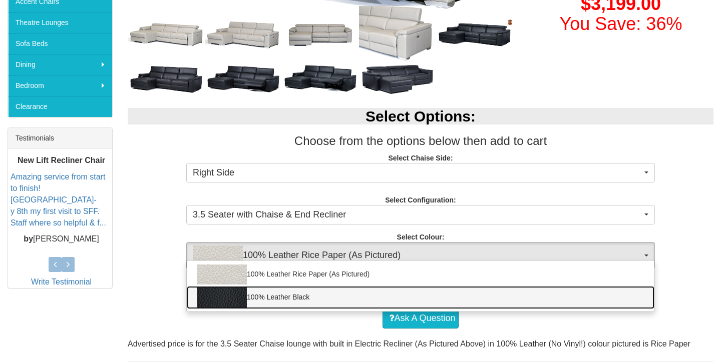
click at [456, 292] on link "100% Leather Black" at bounding box center [421, 297] width 468 height 23
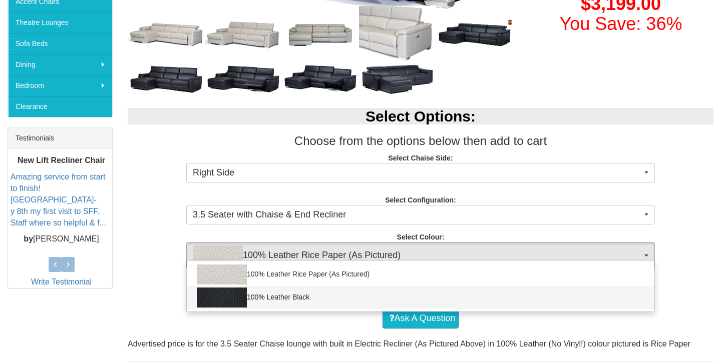
select select "1145"
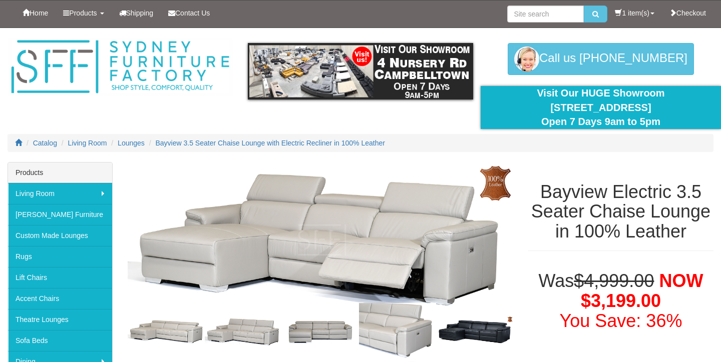
scroll to position [0, 0]
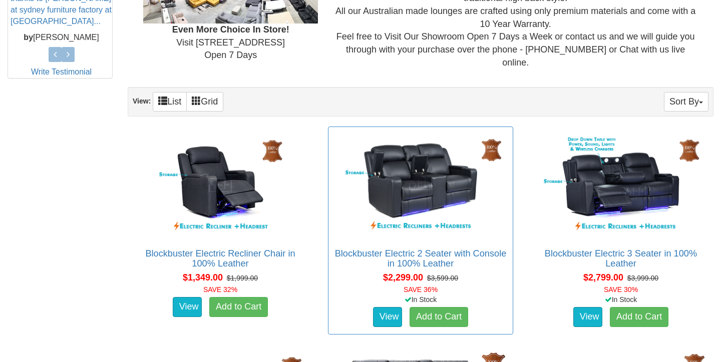
scroll to position [500, 0]
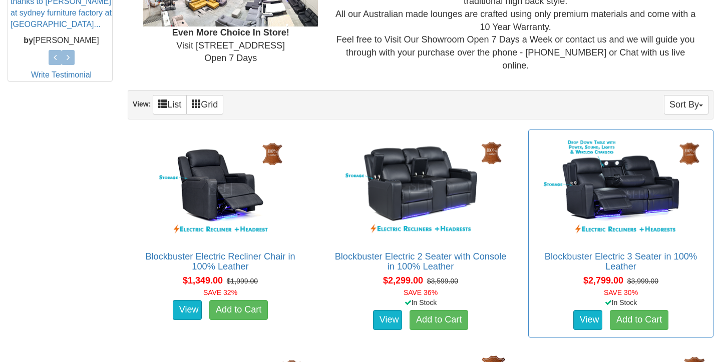
click at [605, 170] on img at bounding box center [621, 188] width 174 height 107
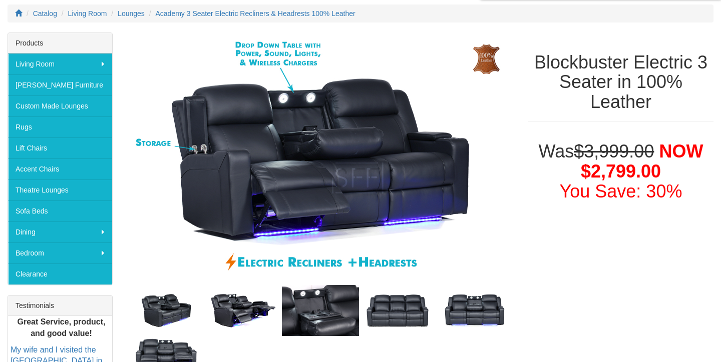
scroll to position [131, 0]
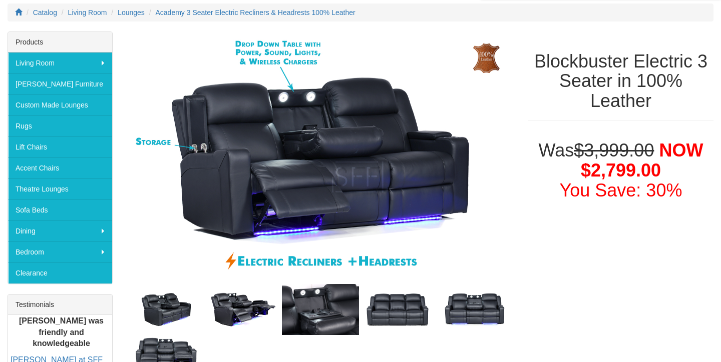
click at [250, 306] on img at bounding box center [243, 310] width 77 height 39
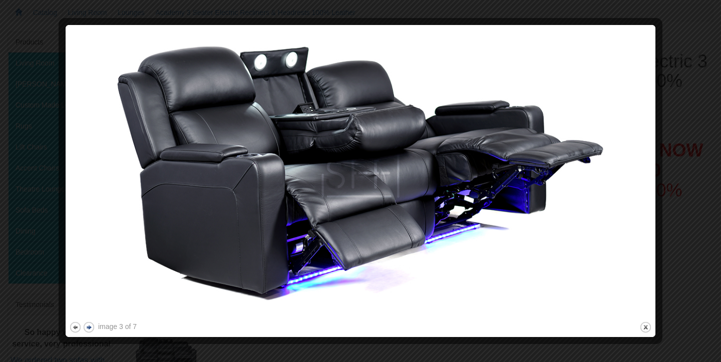
click at [89, 327] on button "next" at bounding box center [89, 327] width 13 height 13
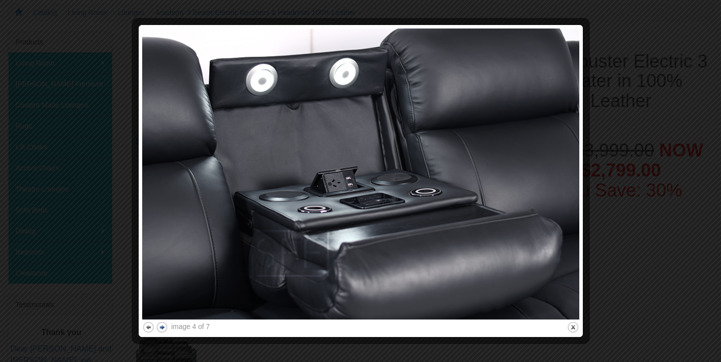
click at [164, 328] on button "next" at bounding box center [162, 327] width 13 height 13
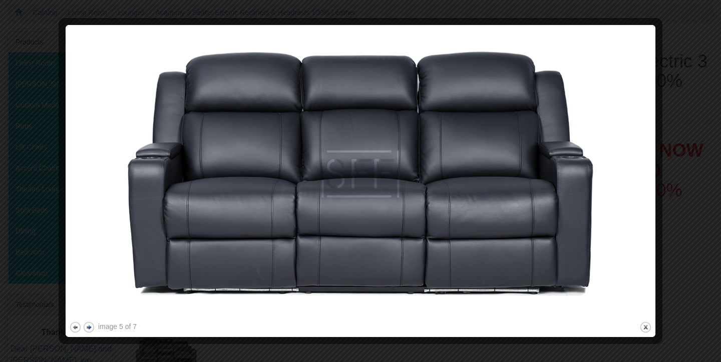
click at [88, 324] on button "next" at bounding box center [89, 327] width 13 height 13
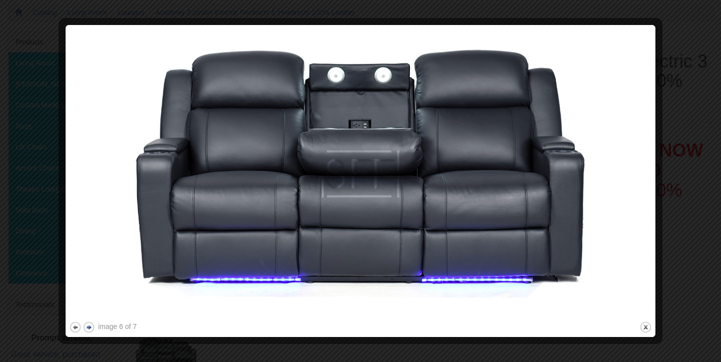
click at [88, 324] on button "next" at bounding box center [89, 327] width 13 height 13
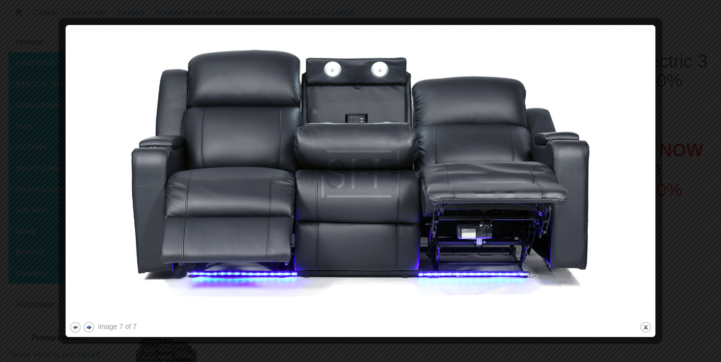
click at [88, 324] on button "next" at bounding box center [89, 327] width 13 height 13
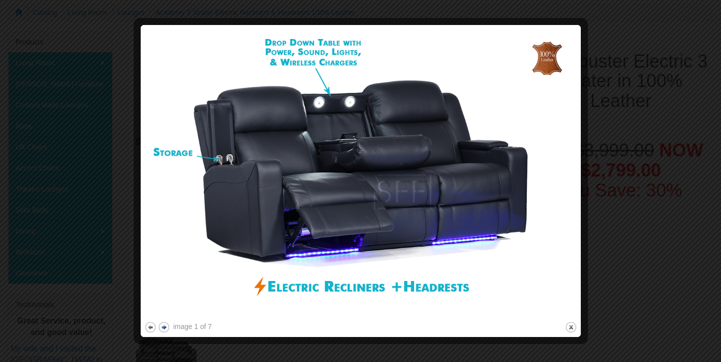
click at [164, 327] on button "next" at bounding box center [164, 327] width 13 height 13
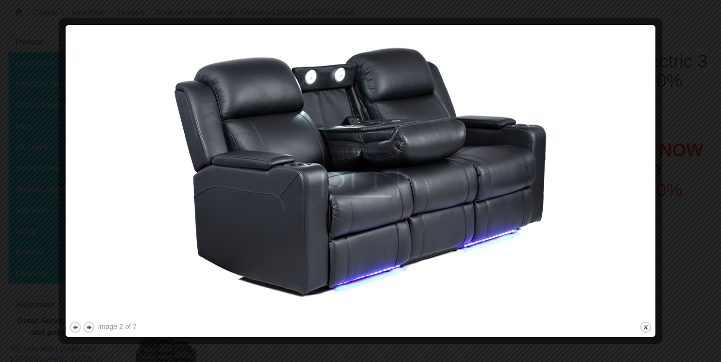
click at [88, 329] on button "next" at bounding box center [89, 327] width 13 height 13
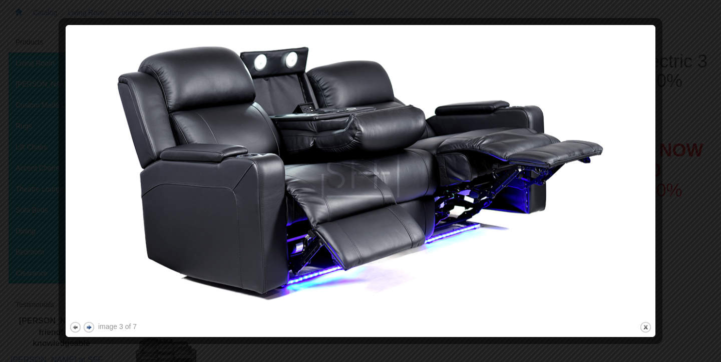
click at [88, 329] on button "next" at bounding box center [89, 327] width 13 height 13
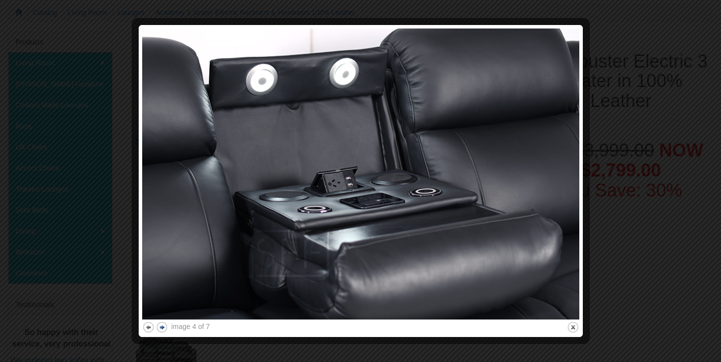
click at [88, 329] on div at bounding box center [360, 181] width 721 height 362
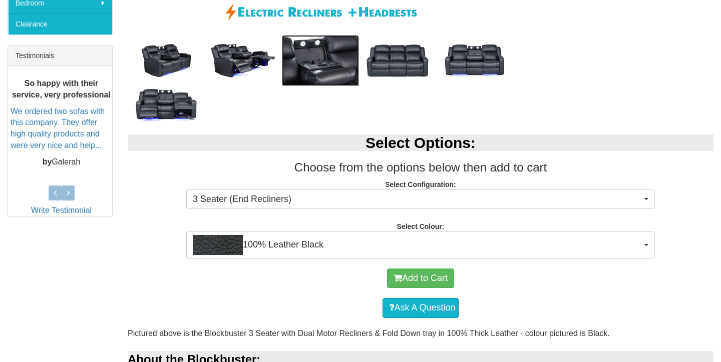
scroll to position [390, 0]
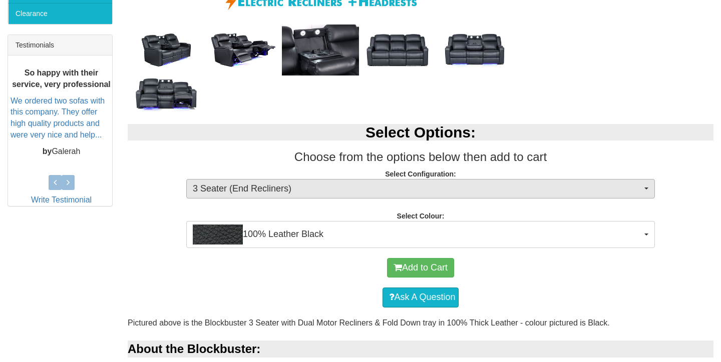
click at [510, 188] on span "3 Seater (End Recliners)" at bounding box center [417, 189] width 449 height 13
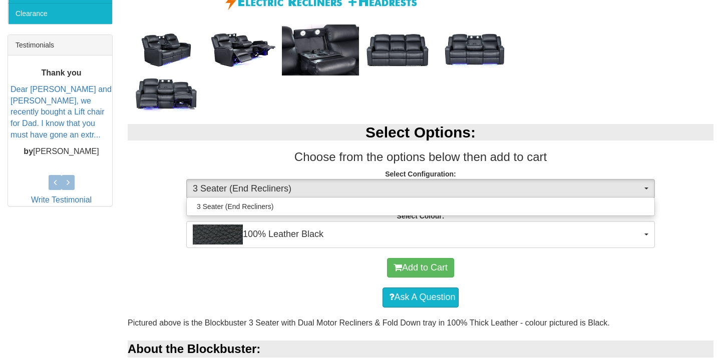
click at [510, 188] on span "3 Seater (End Recliners)" at bounding box center [417, 189] width 449 height 13
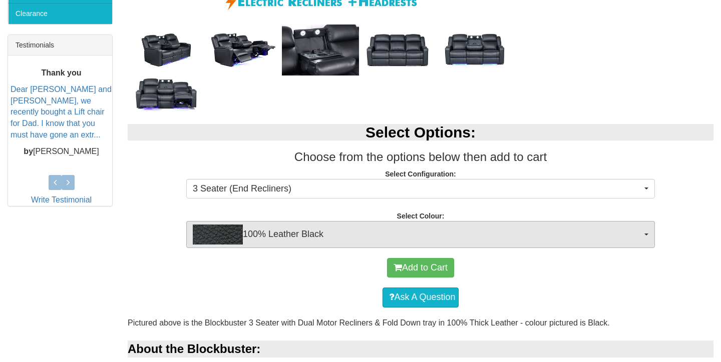
click at [502, 232] on span "100% Leather Black" at bounding box center [417, 235] width 449 height 20
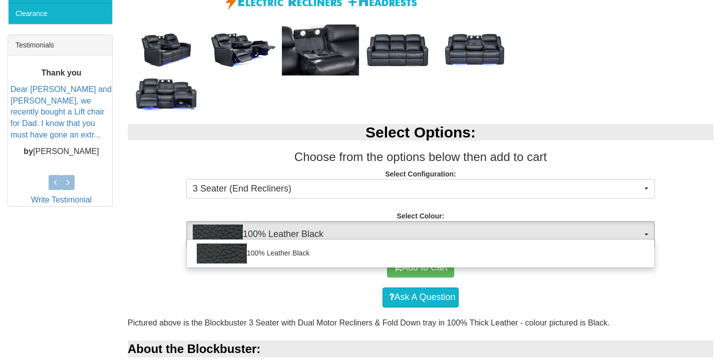
click at [501, 232] on span "100% Leather Black" at bounding box center [417, 235] width 449 height 20
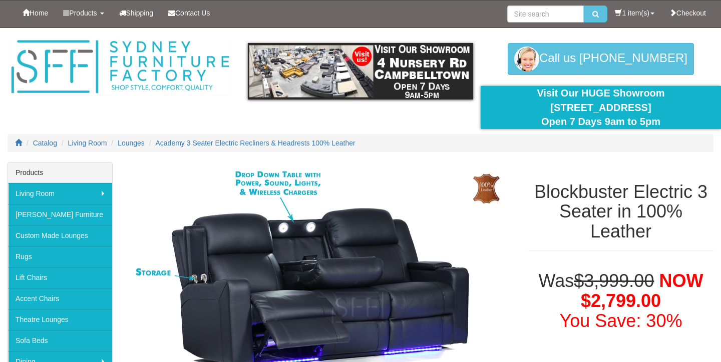
scroll to position [0, 0]
